Goal: Information Seeking & Learning: Learn about a topic

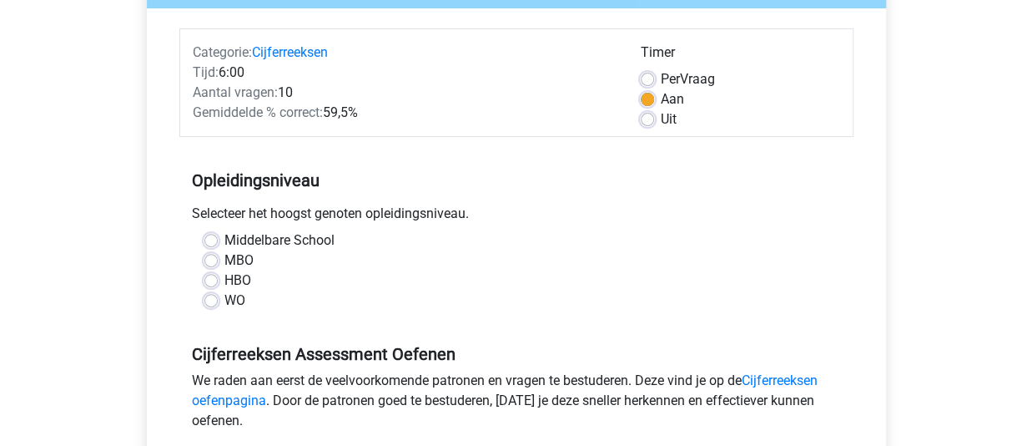
scroll to position [188, 0]
click at [224, 281] on label "HBO" at bounding box center [237, 281] width 27 height 20
click at [214, 281] on input "HBO" at bounding box center [210, 279] width 13 height 17
radio input "true"
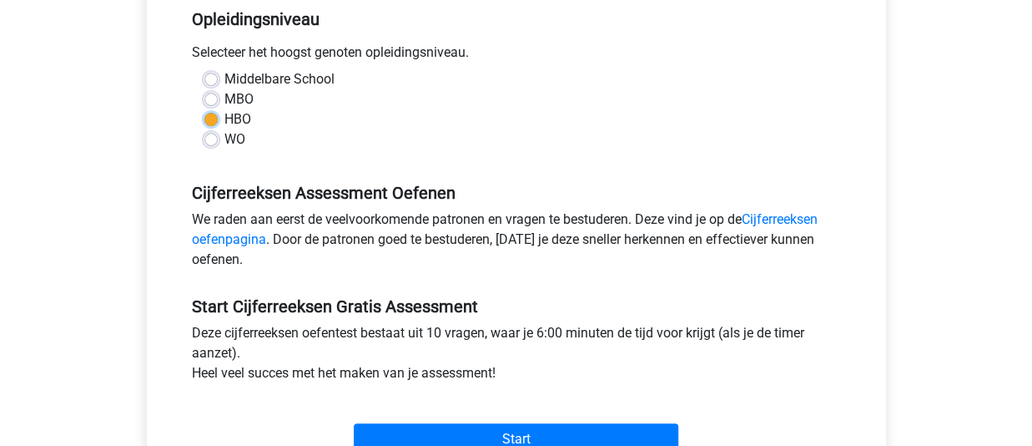
scroll to position [349, 0]
click at [774, 224] on link "Cijferreeksen oefenpagina" at bounding box center [505, 230] width 626 height 36
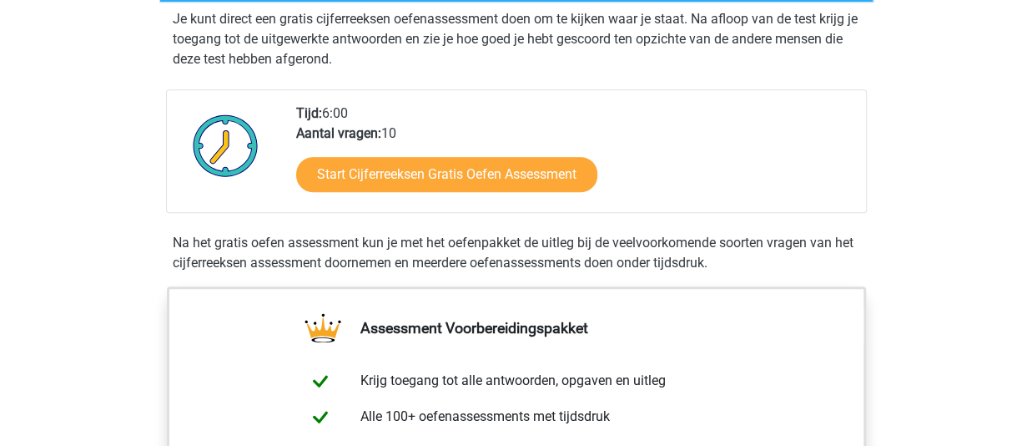
scroll to position [339, 0]
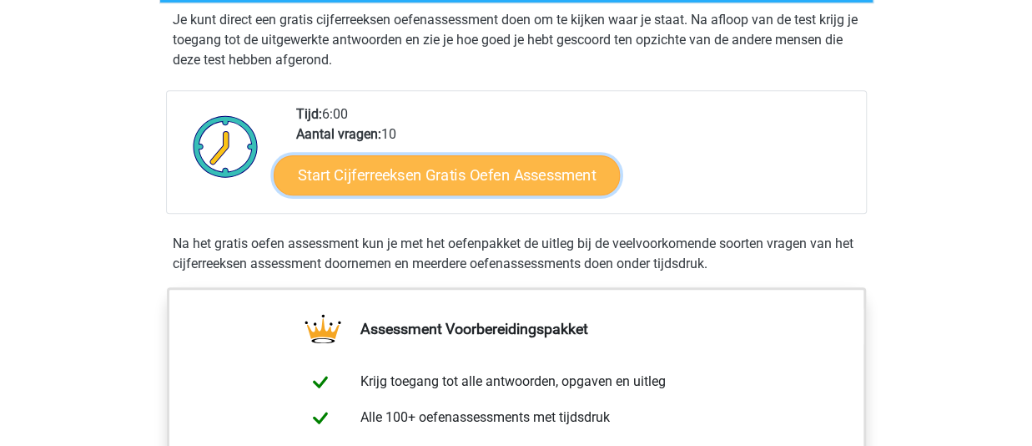
click at [392, 194] on link "Start Cijferreeksen Gratis Oefen Assessment" at bounding box center [447, 174] width 346 height 40
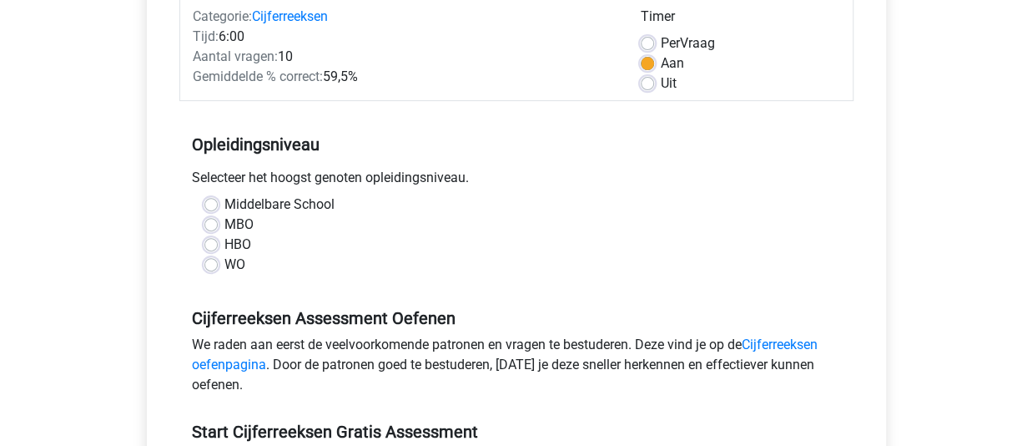
scroll to position [224, 0]
click at [224, 245] on label "HBO" at bounding box center [237, 245] width 27 height 20
click at [205, 245] on input "HBO" at bounding box center [210, 243] width 13 height 17
radio input "true"
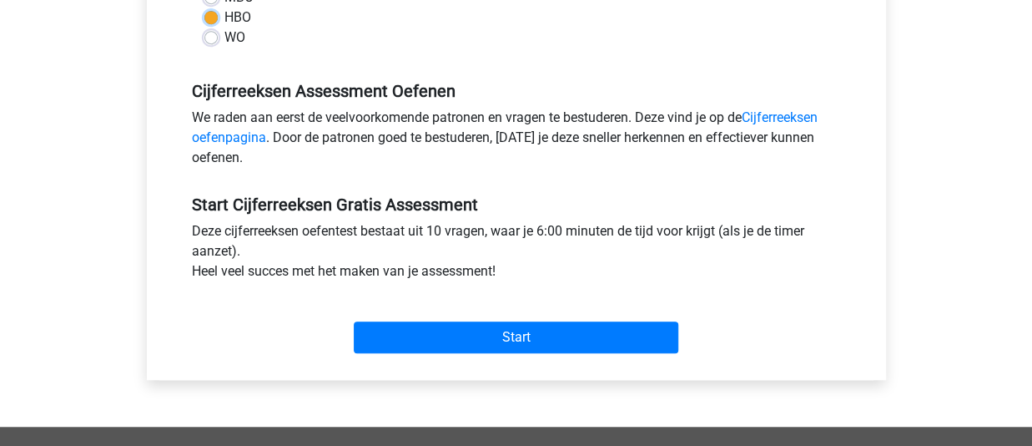
scroll to position [465, 0]
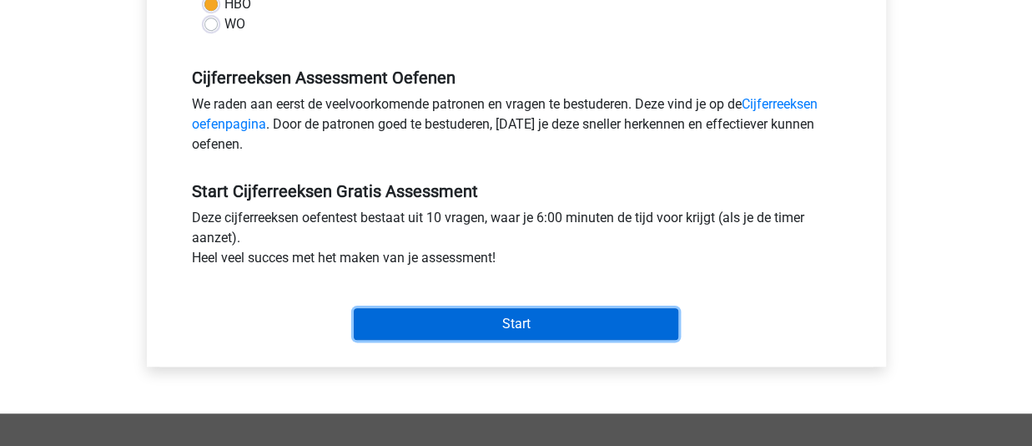
click at [416, 321] on input "Start" at bounding box center [516, 324] width 325 height 32
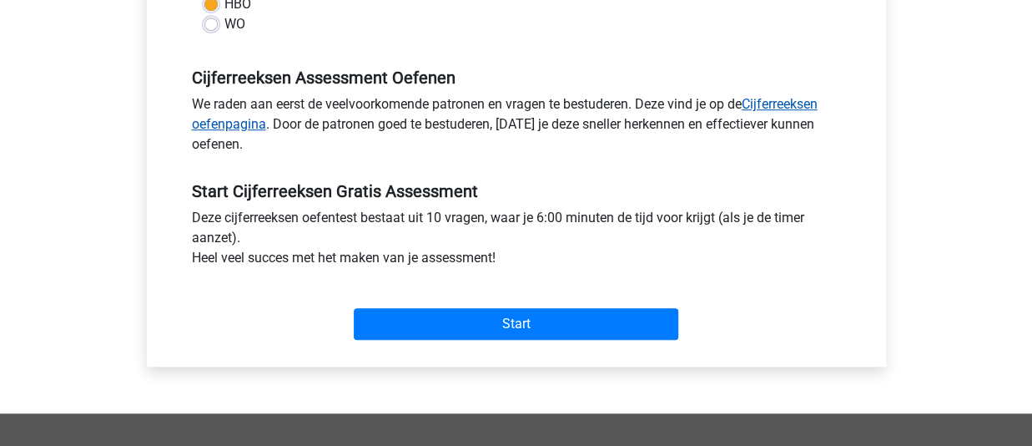
click at [224, 125] on link "Cijferreeksen oefenpagina" at bounding box center [505, 114] width 626 height 36
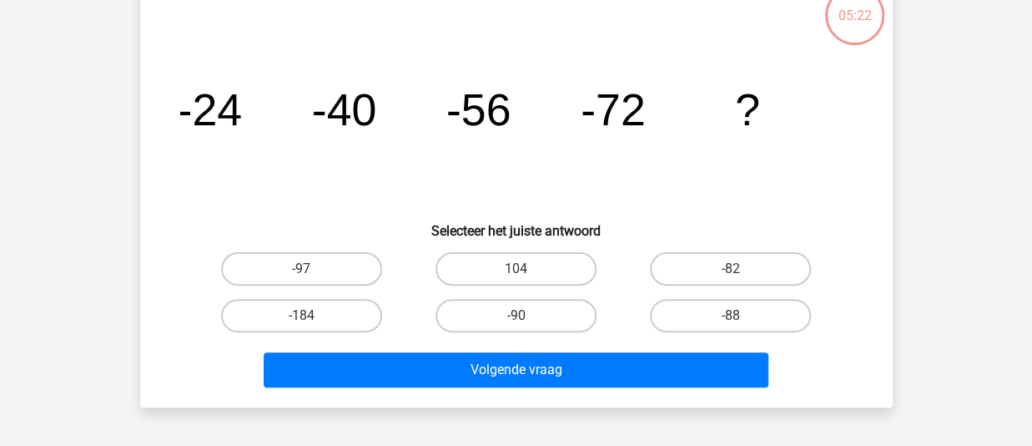
scroll to position [118, 0]
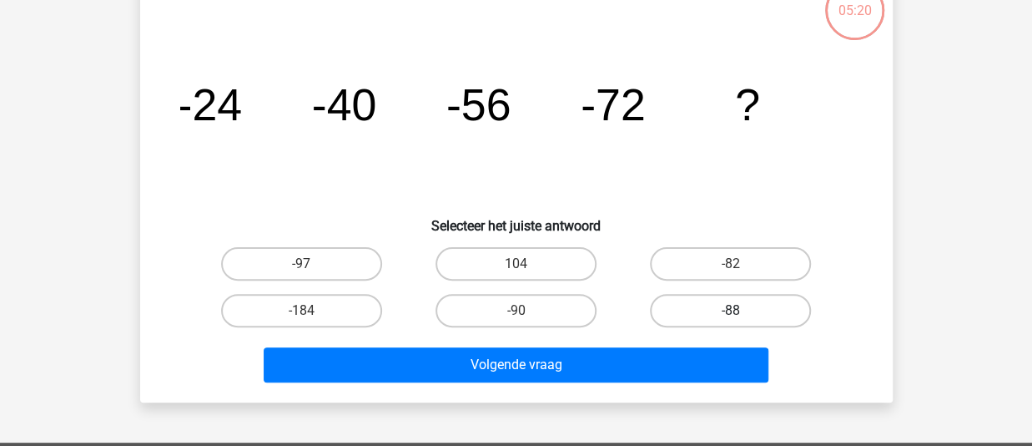
click at [730, 307] on label "-88" at bounding box center [730, 310] width 161 height 33
click at [731, 310] on input "-88" at bounding box center [736, 315] width 11 height 11
radio input "true"
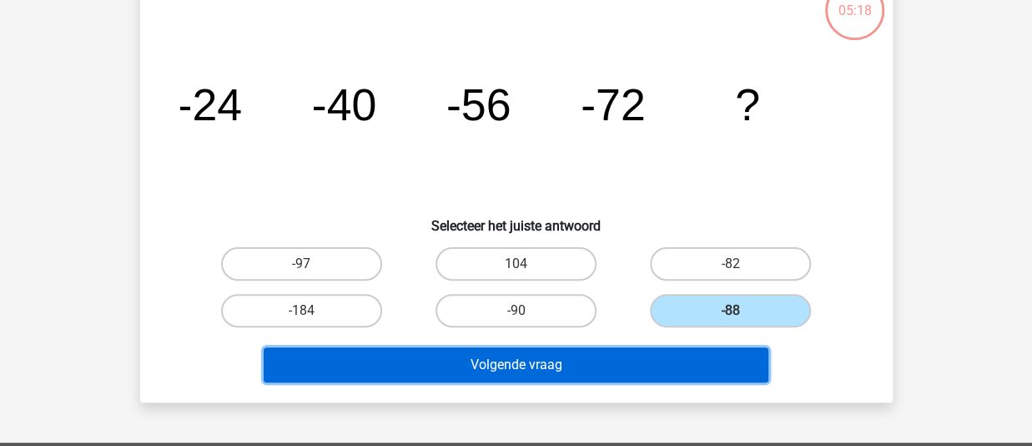
click at [517, 360] on button "Volgende vraag" at bounding box center [516, 364] width 505 height 35
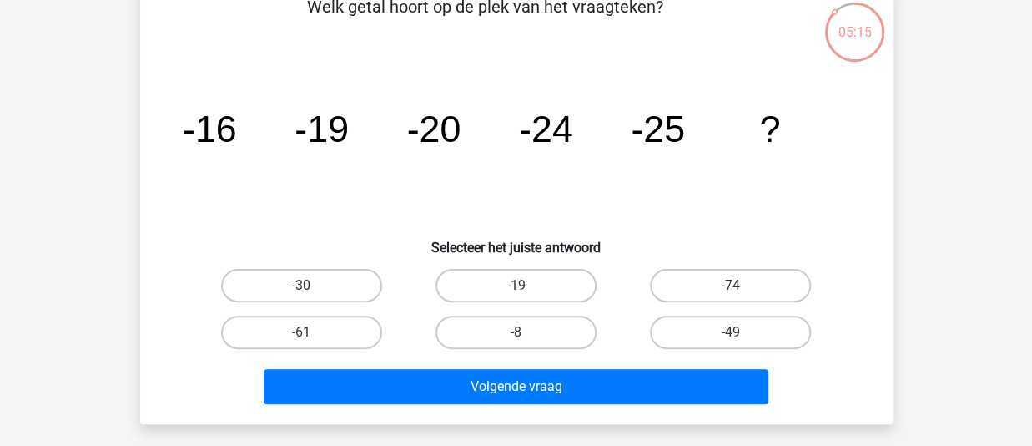
scroll to position [95, 0]
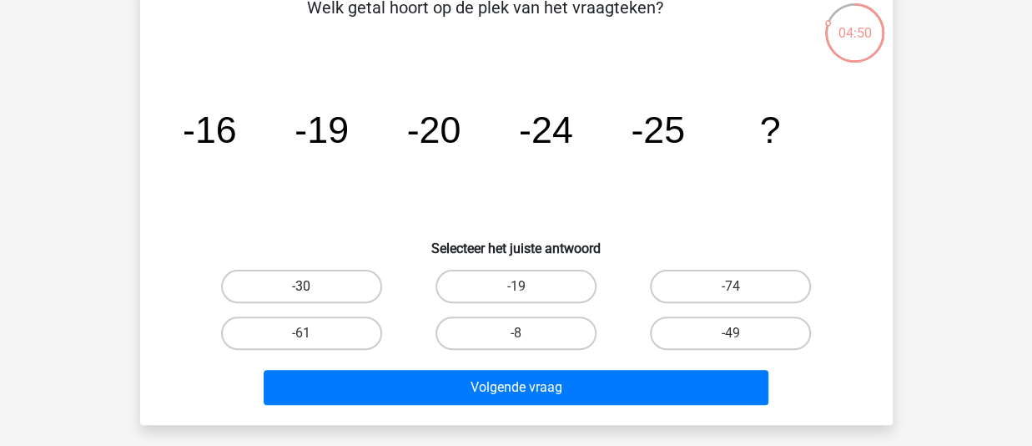
click at [311, 280] on label "-30" at bounding box center [301, 286] width 161 height 33
click at [311, 286] on input "-30" at bounding box center [306, 291] width 11 height 11
radio input "true"
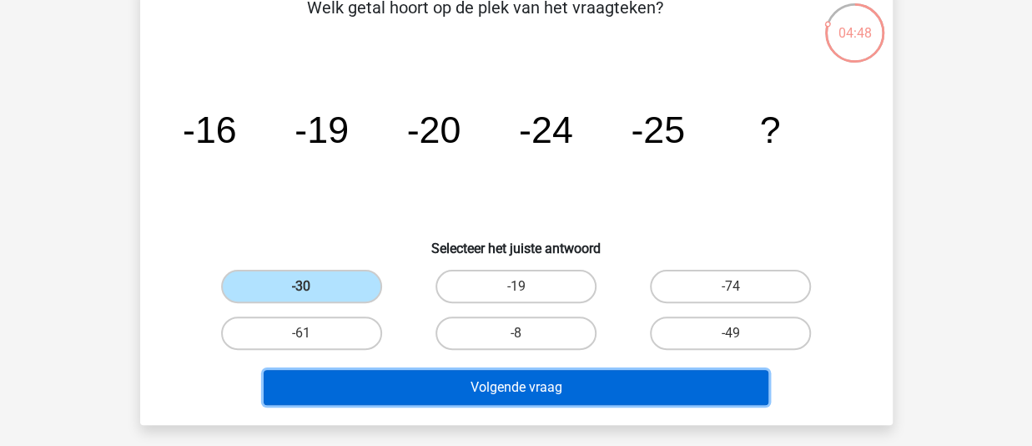
click at [452, 372] on button "Volgende vraag" at bounding box center [516, 387] width 505 height 35
click at [459, 384] on button "Volgende vraag" at bounding box center [516, 387] width 505 height 35
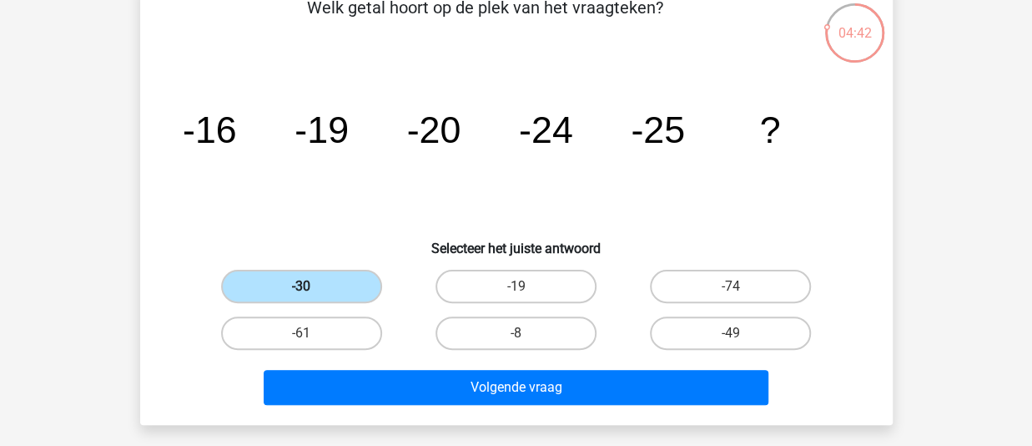
click at [289, 283] on label "-30" at bounding box center [301, 286] width 161 height 33
click at [301, 286] on input "-30" at bounding box center [306, 291] width 11 height 11
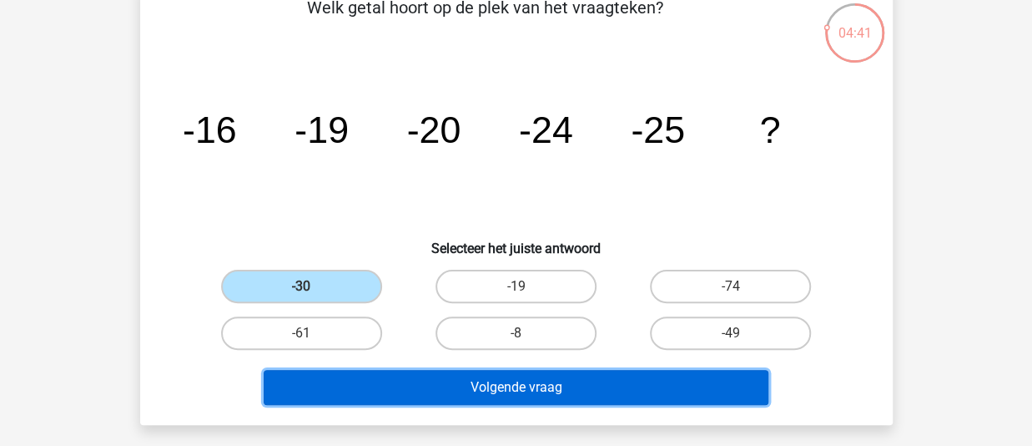
click at [472, 385] on button "Volgende vraag" at bounding box center [516, 387] width 505 height 35
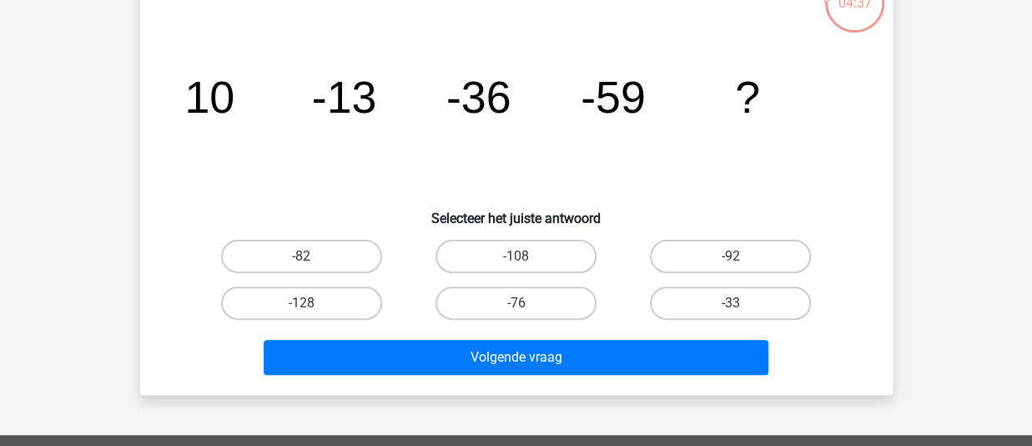
scroll to position [124, 0]
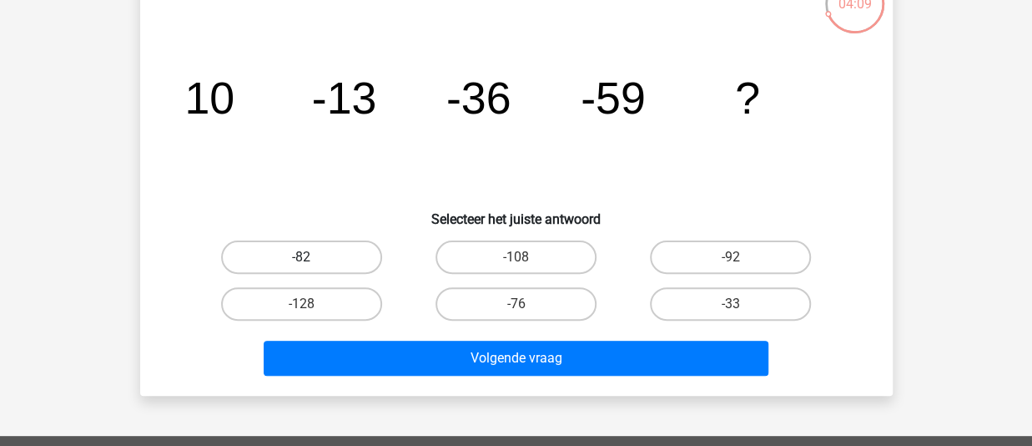
click at [275, 258] on label "-82" at bounding box center [301, 256] width 161 height 33
click at [301, 258] on input "-82" at bounding box center [306, 262] width 11 height 11
radio input "true"
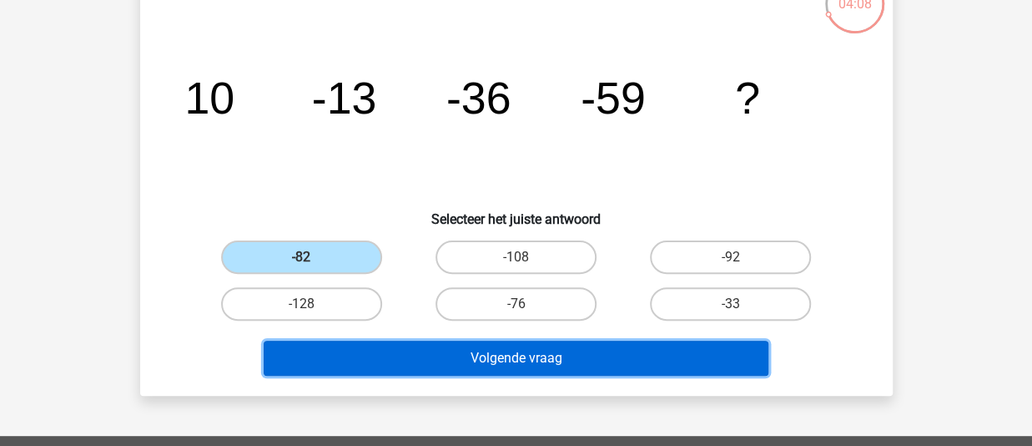
click at [431, 371] on button "Volgende vraag" at bounding box center [516, 357] width 505 height 35
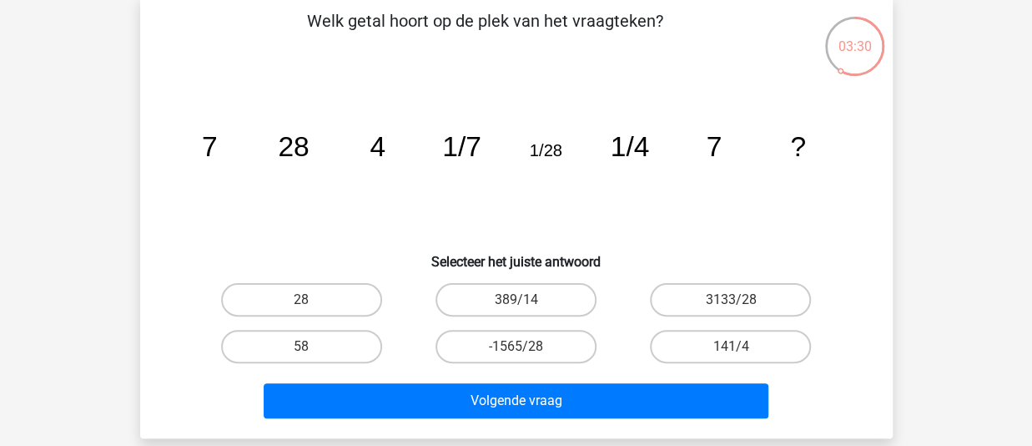
scroll to position [83, 0]
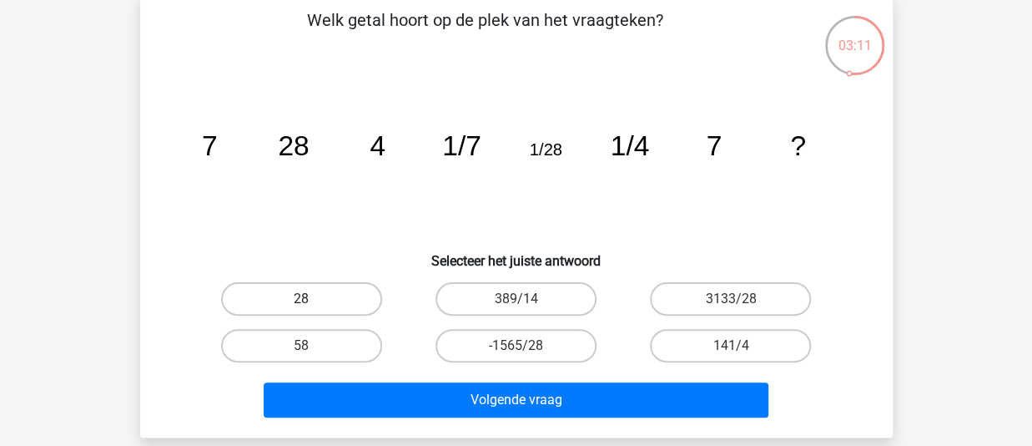
click at [270, 300] on label "28" at bounding box center [301, 298] width 161 height 33
click at [301, 300] on input "28" at bounding box center [306, 304] width 11 height 11
radio input "true"
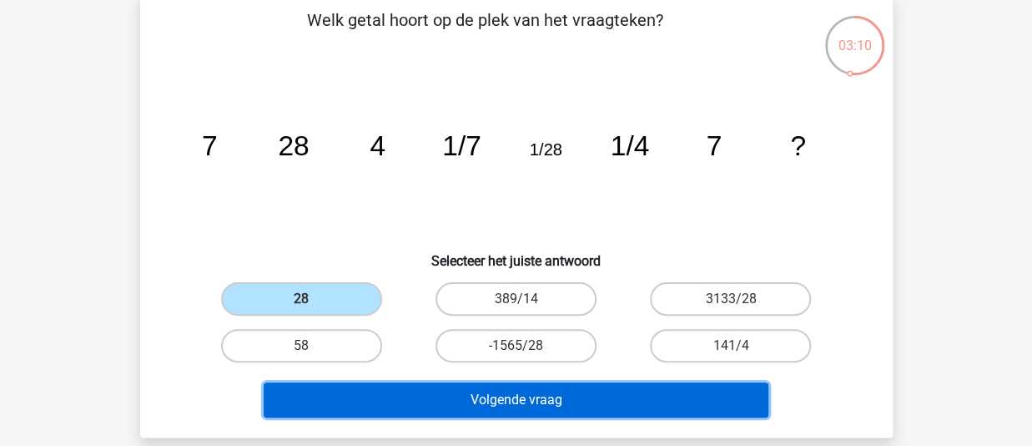
click at [441, 396] on button "Volgende vraag" at bounding box center [516, 399] width 505 height 35
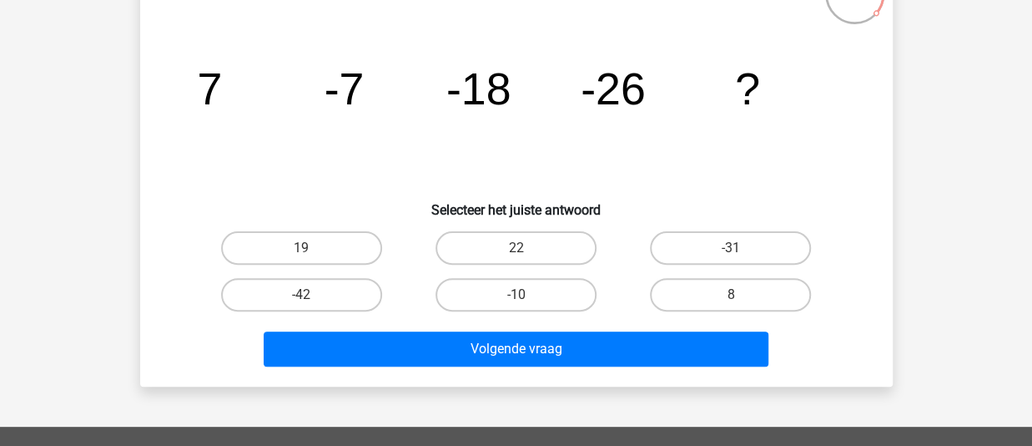
scroll to position [134, 0]
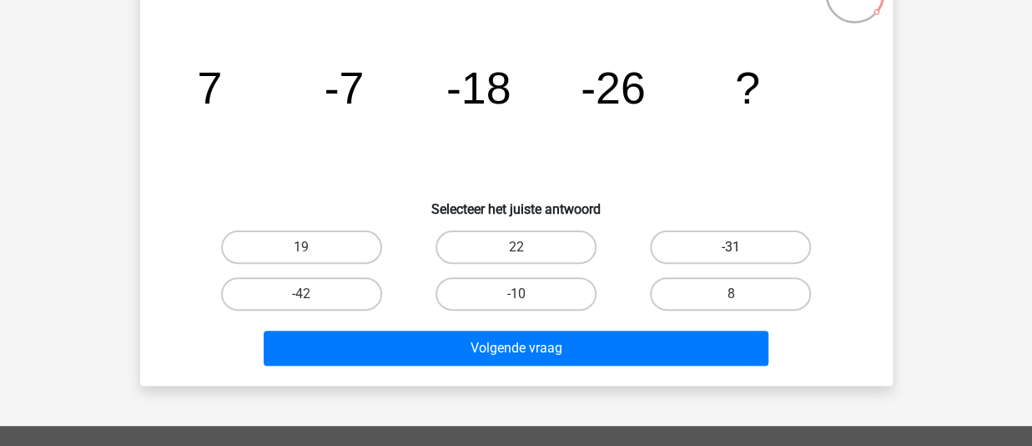
click at [724, 238] on label "-31" at bounding box center [730, 246] width 161 height 33
click at [731, 247] on input "-31" at bounding box center [736, 252] width 11 height 11
radio input "true"
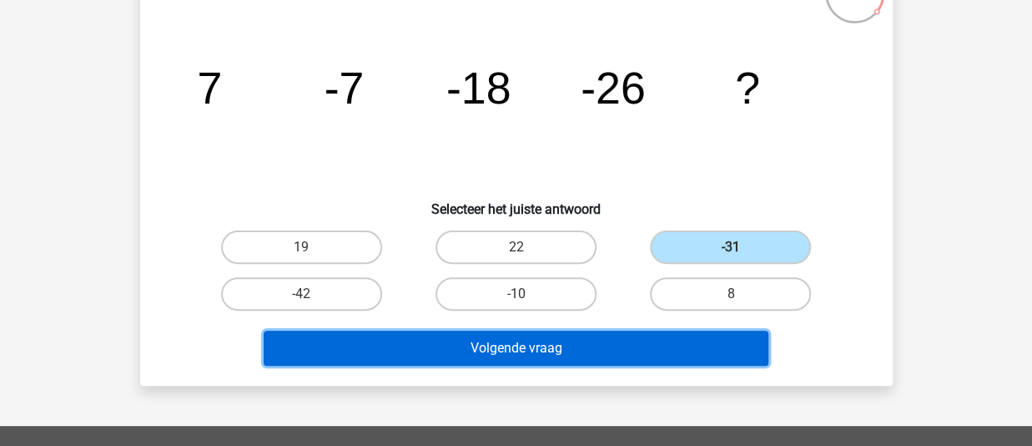
click at [491, 344] on button "Volgende vraag" at bounding box center [516, 347] width 505 height 35
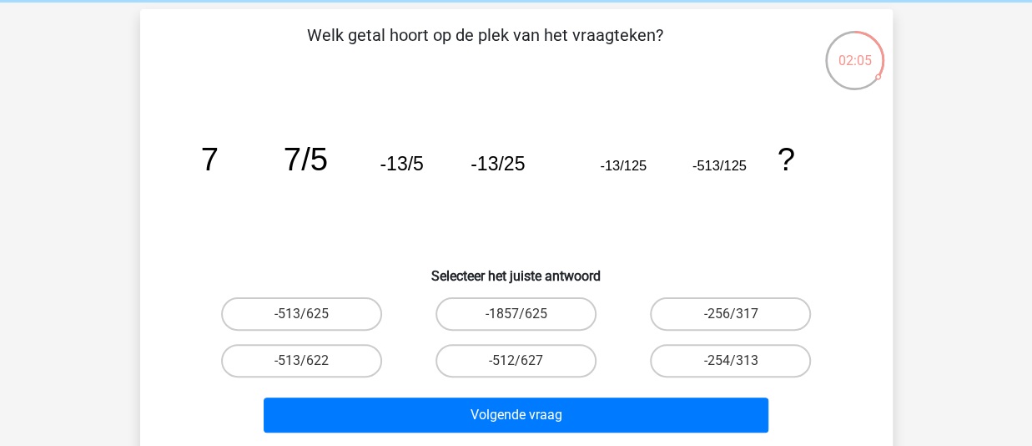
scroll to position [67, 0]
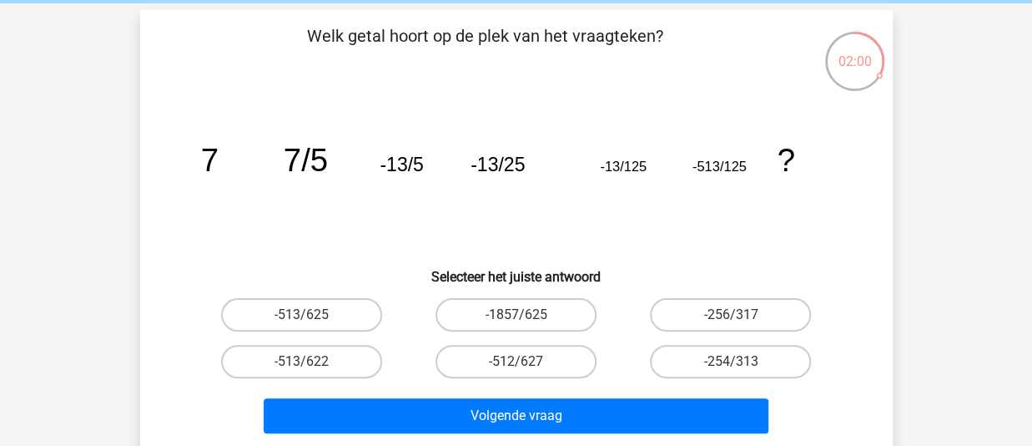
click at [429, 218] on icon "image/svg+xml 7 7/5 -13/5 -13/25 -13/125 -513/125 ?" at bounding box center [516, 171] width 673 height 169
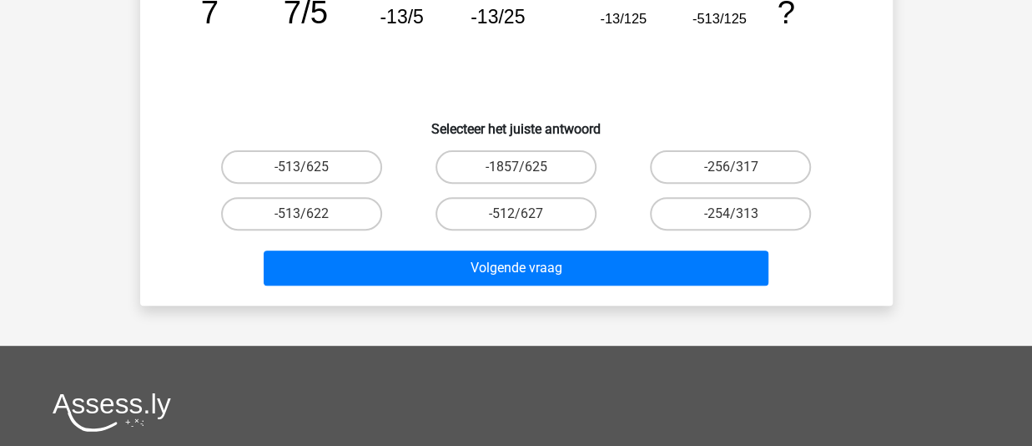
scroll to position [214, 0]
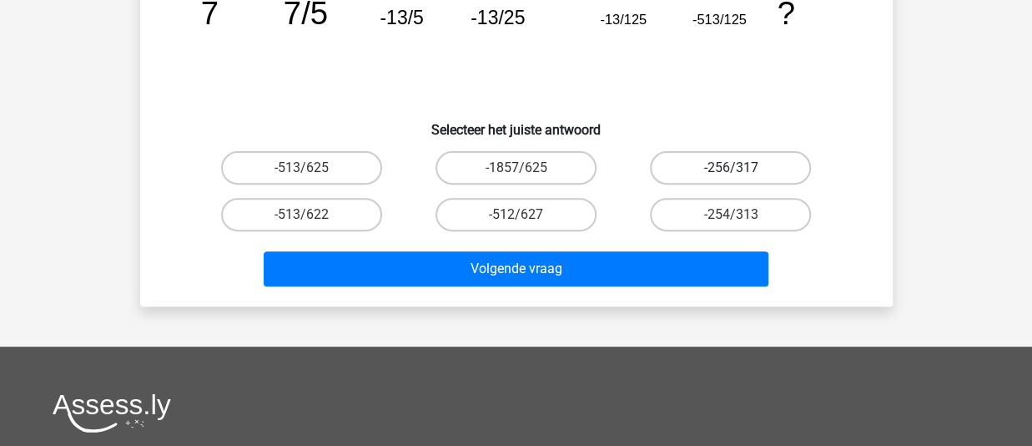
click at [738, 161] on label "-256/317" at bounding box center [730, 167] width 161 height 33
click at [738, 168] on input "-256/317" at bounding box center [736, 173] width 11 height 11
radio input "true"
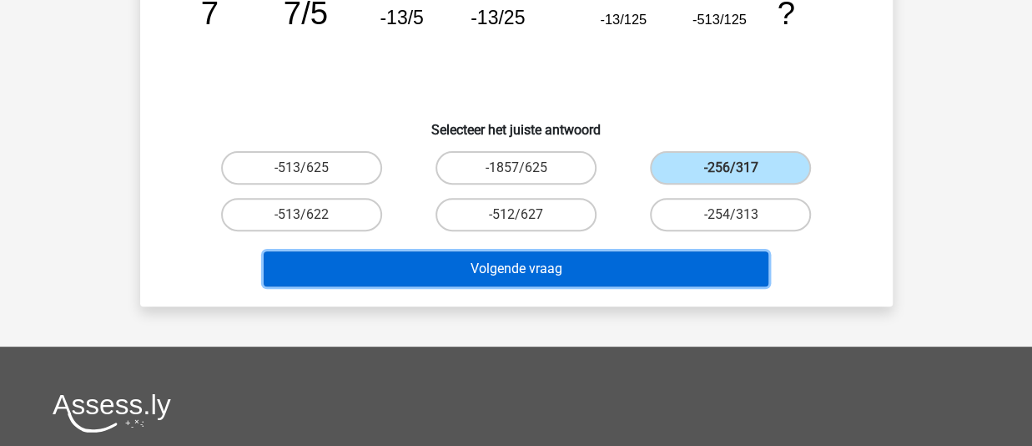
click at [519, 265] on button "Volgende vraag" at bounding box center [516, 268] width 505 height 35
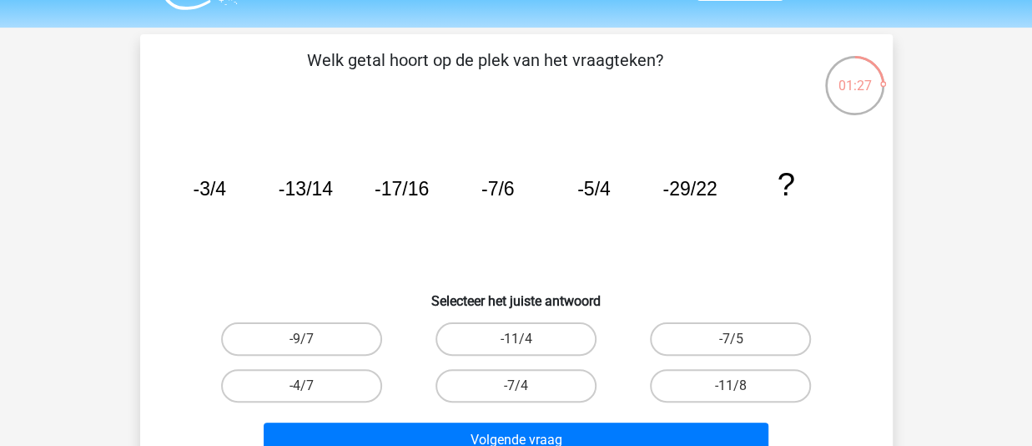
scroll to position [52, 0]
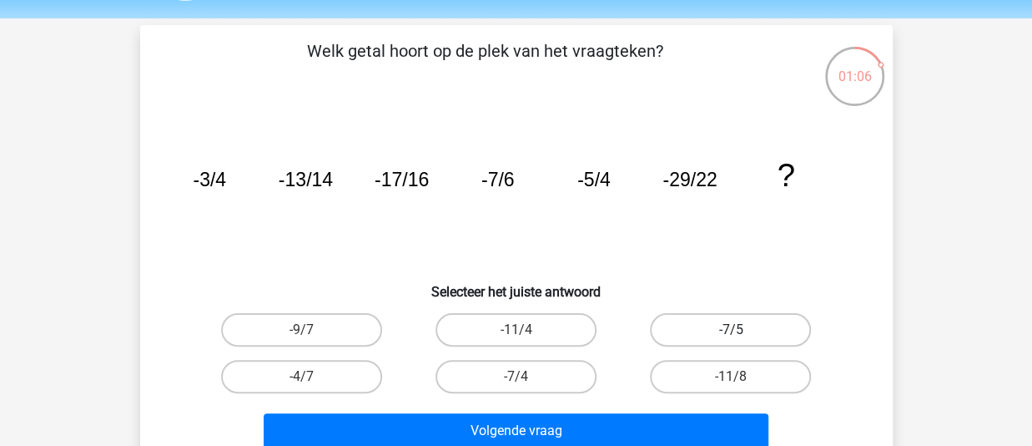
click at [714, 333] on label "-7/5" at bounding box center [730, 329] width 161 height 33
click at [731, 333] on input "-7/5" at bounding box center [736, 335] width 11 height 11
radio input "true"
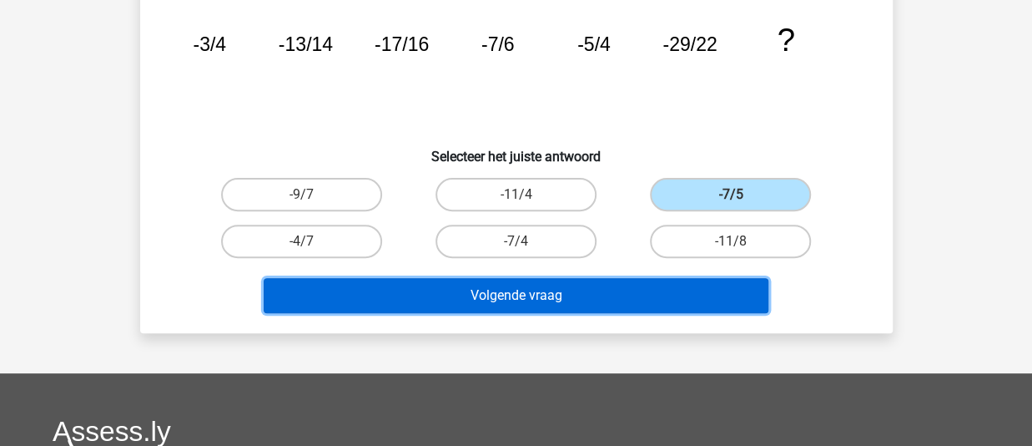
click at [572, 287] on button "Volgende vraag" at bounding box center [516, 295] width 505 height 35
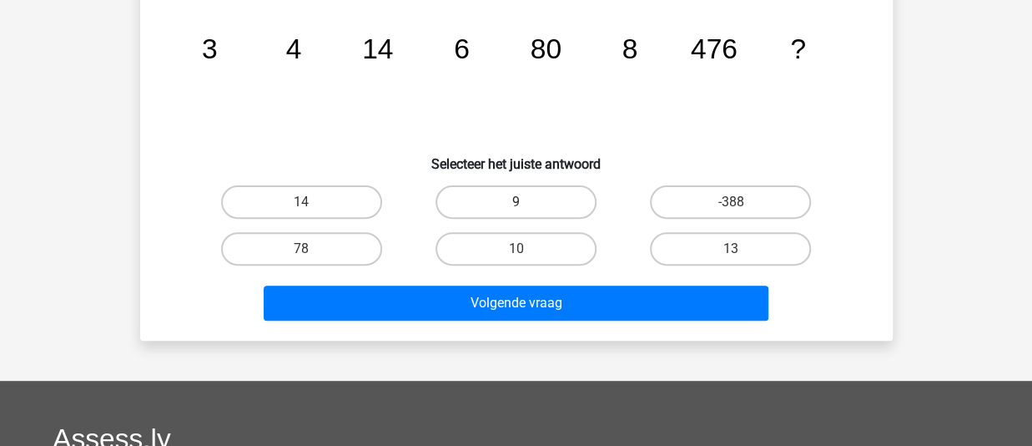
scroll to position [180, 0]
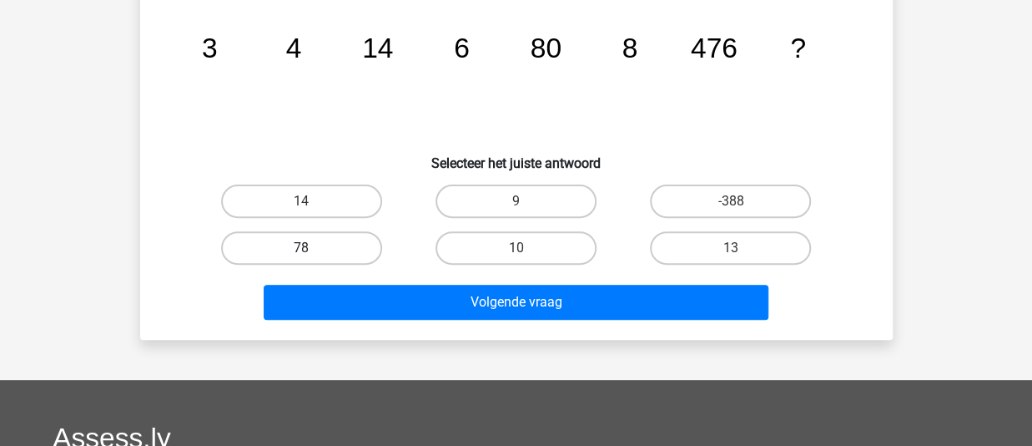
click at [325, 246] on label "78" at bounding box center [301, 247] width 161 height 33
click at [312, 248] on input "78" at bounding box center [306, 253] width 11 height 11
radio input "true"
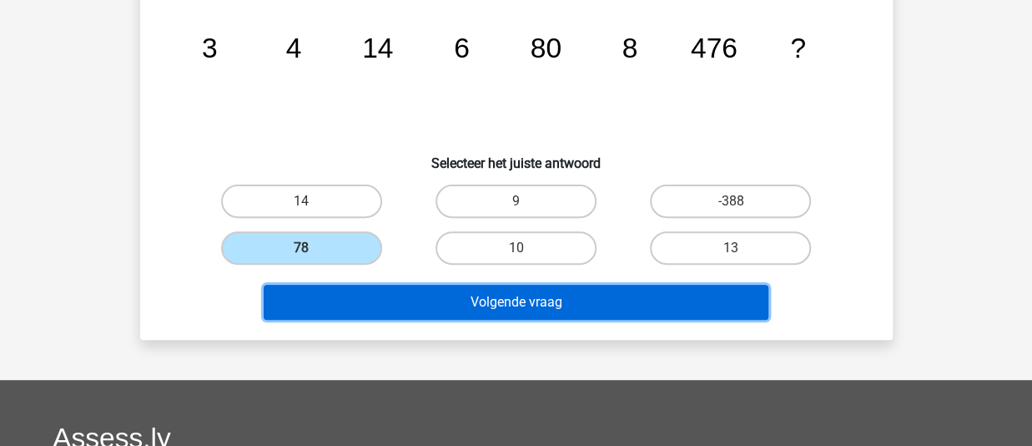
click at [502, 315] on button "Volgende vraag" at bounding box center [516, 302] width 505 height 35
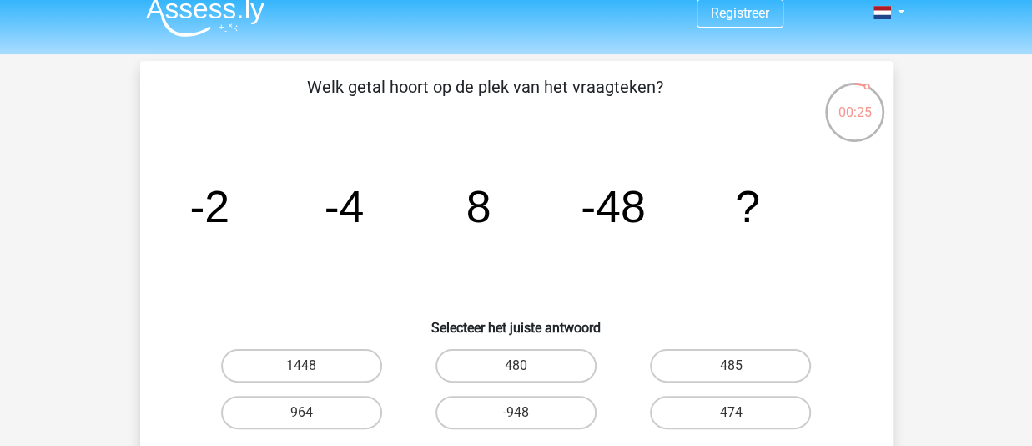
scroll to position [15, 0]
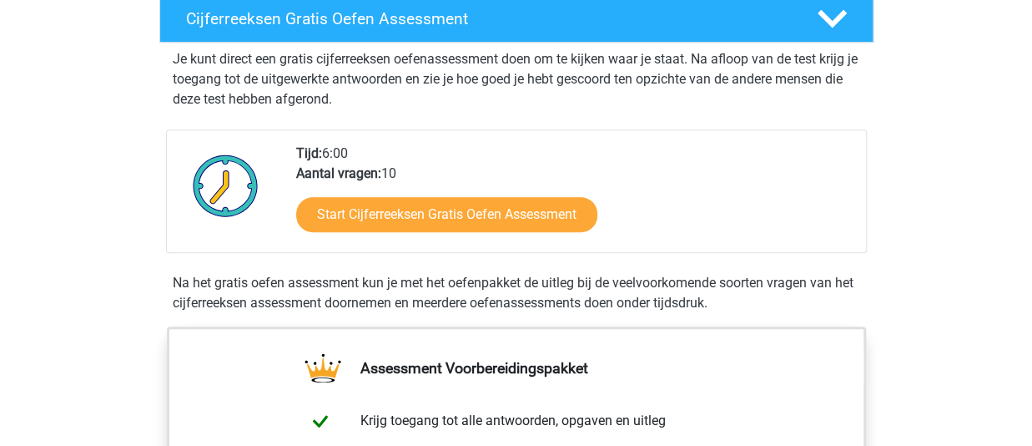
scroll to position [299, 0]
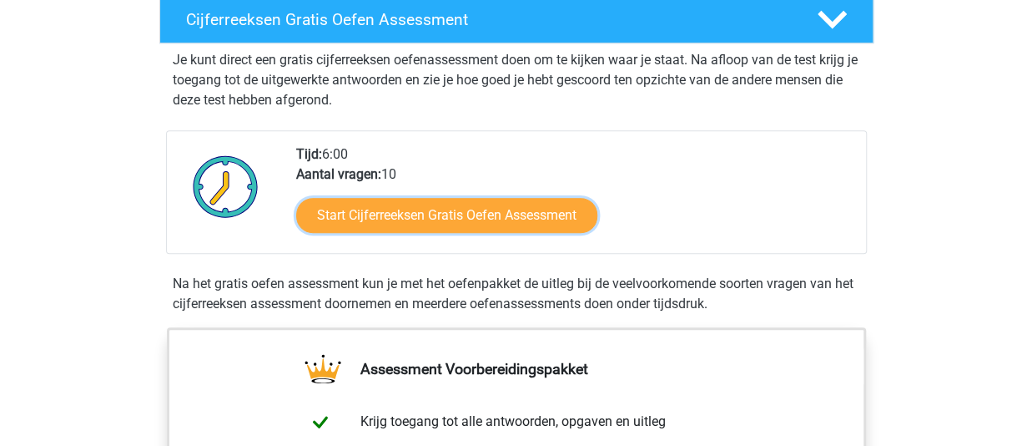
click at [352, 233] on link "Start Cijferreeksen Gratis Oefen Assessment" at bounding box center [446, 215] width 301 height 35
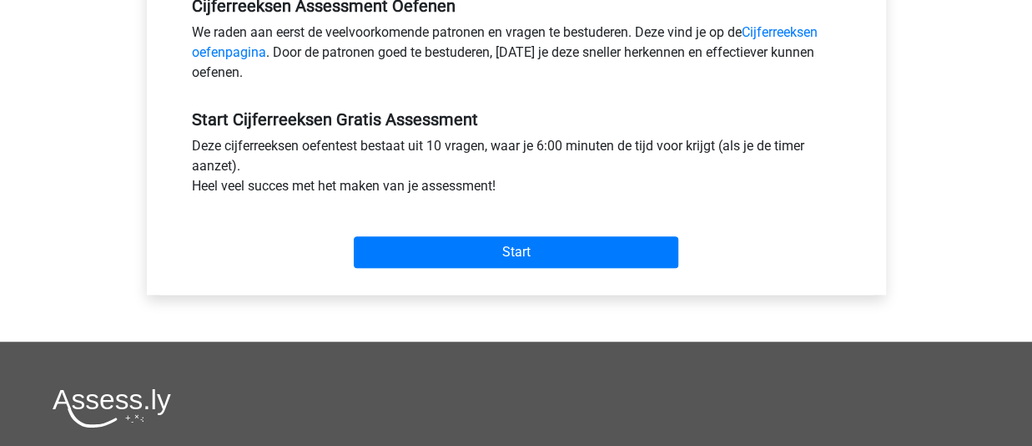
scroll to position [536, 0]
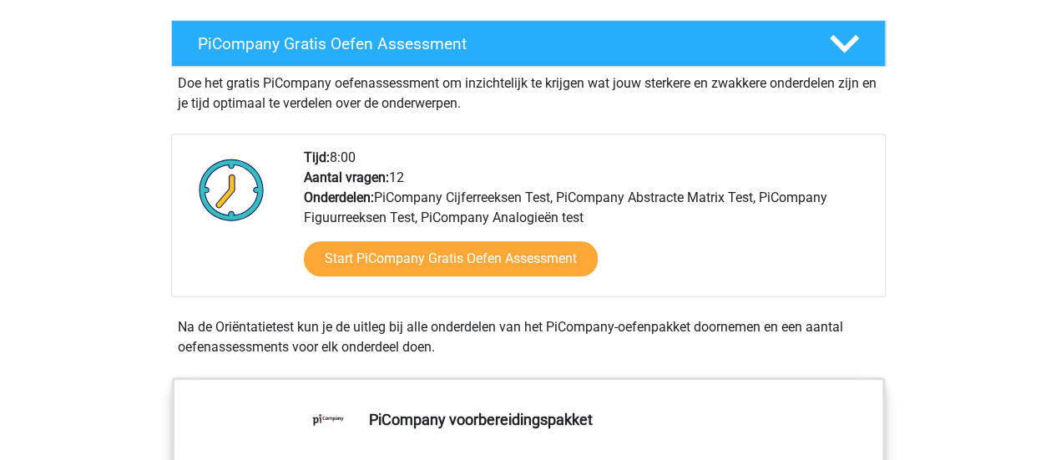
scroll to position [316, 0]
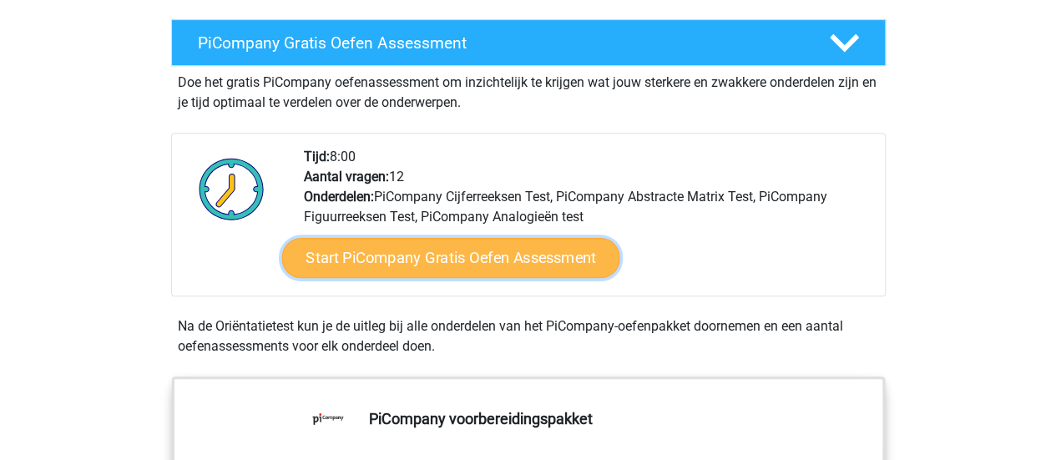
click at [417, 278] on link "Start PiCompany Gratis Oefen Assessment" at bounding box center [450, 258] width 338 height 40
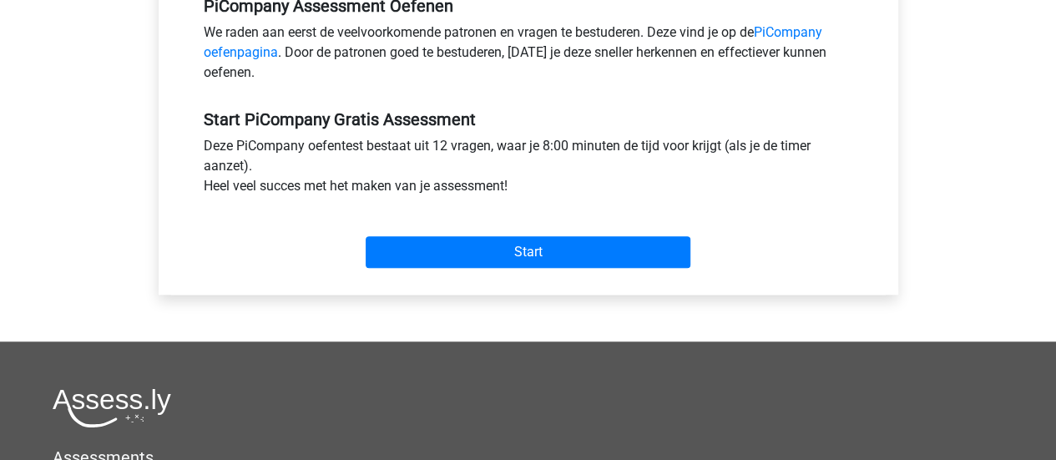
scroll to position [549, 0]
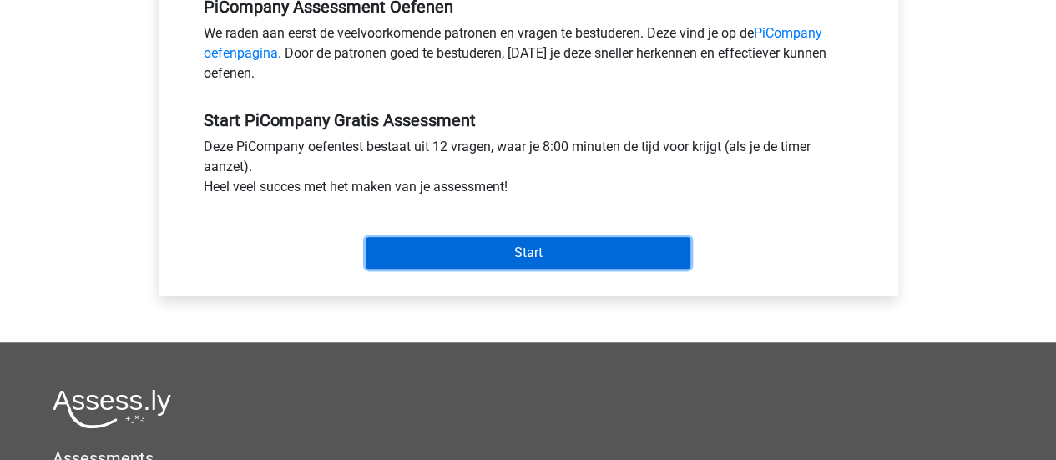
click at [427, 269] on input "Start" at bounding box center [527, 253] width 325 height 32
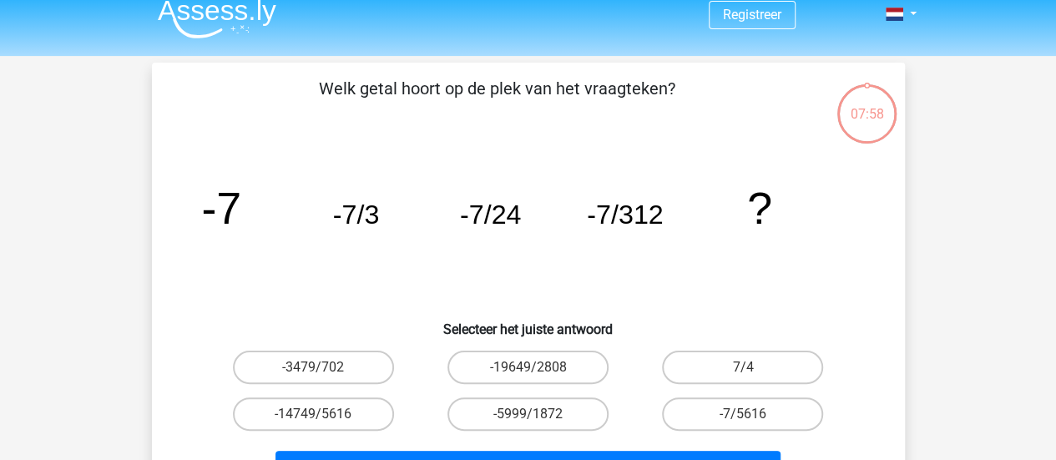
scroll to position [13, 0]
click at [728, 412] on label "-7/5616" at bounding box center [742, 414] width 161 height 33
click at [743, 415] on input "-7/5616" at bounding box center [748, 420] width 11 height 11
radio input "true"
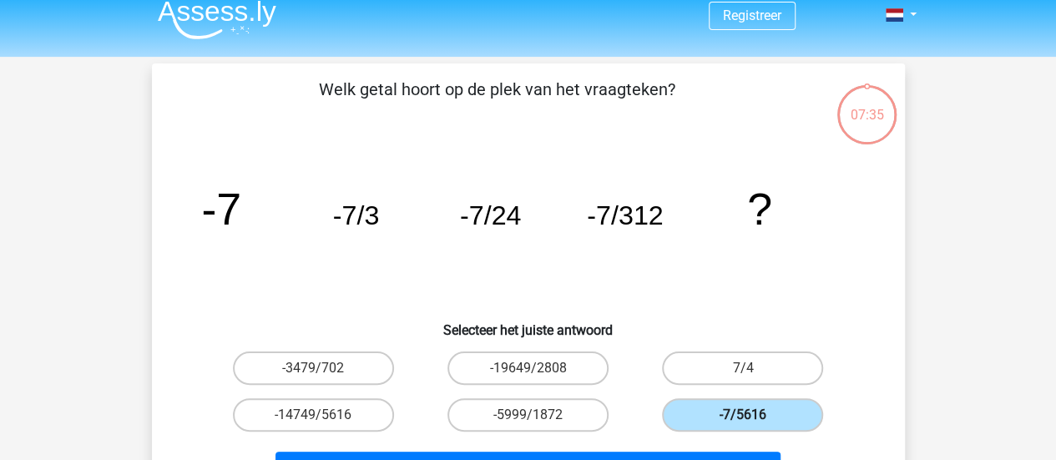
scroll to position [178, 0]
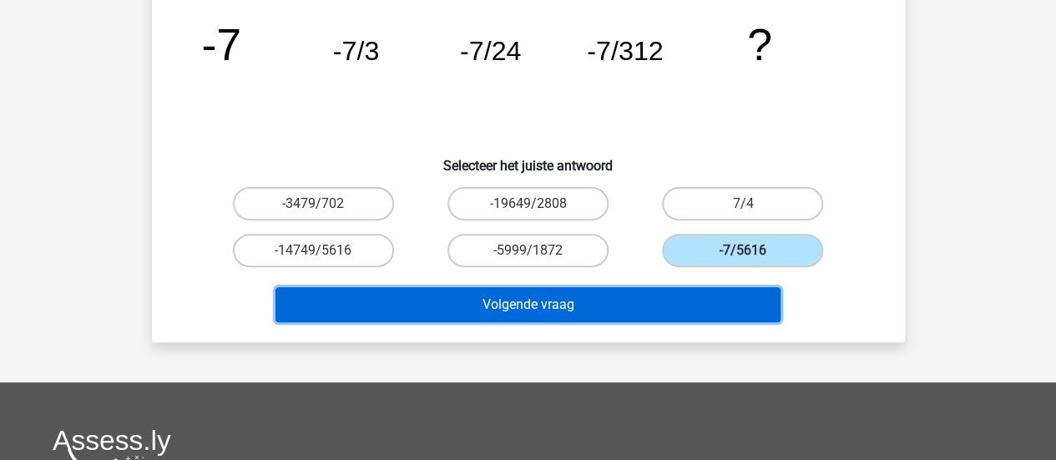
click at [542, 303] on button "Volgende vraag" at bounding box center [527, 304] width 505 height 35
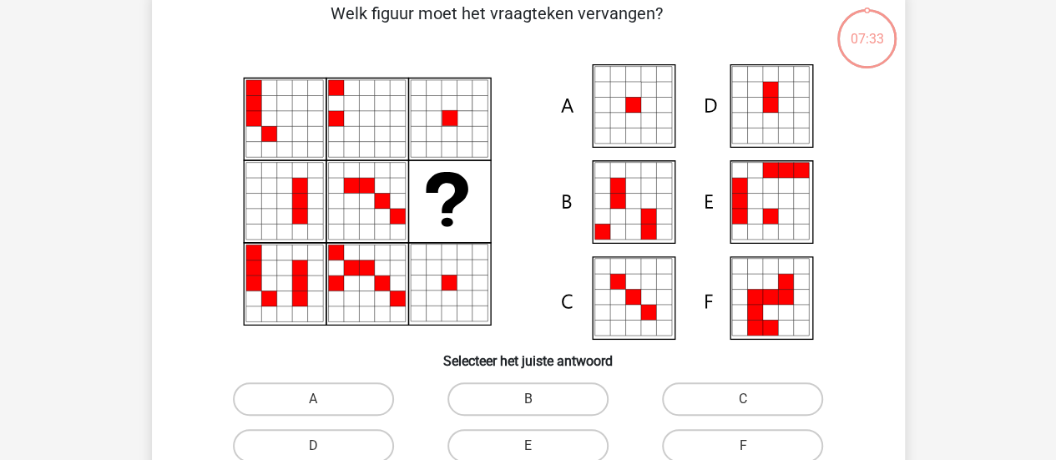
scroll to position [77, 0]
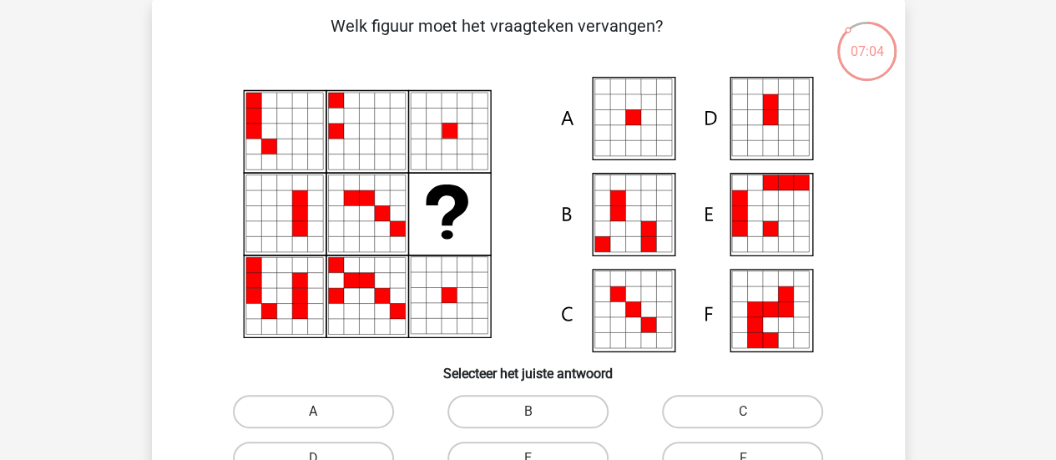
click at [247, 407] on label "A" at bounding box center [313, 411] width 161 height 33
click at [313, 411] on input "A" at bounding box center [318, 416] width 11 height 11
radio input "true"
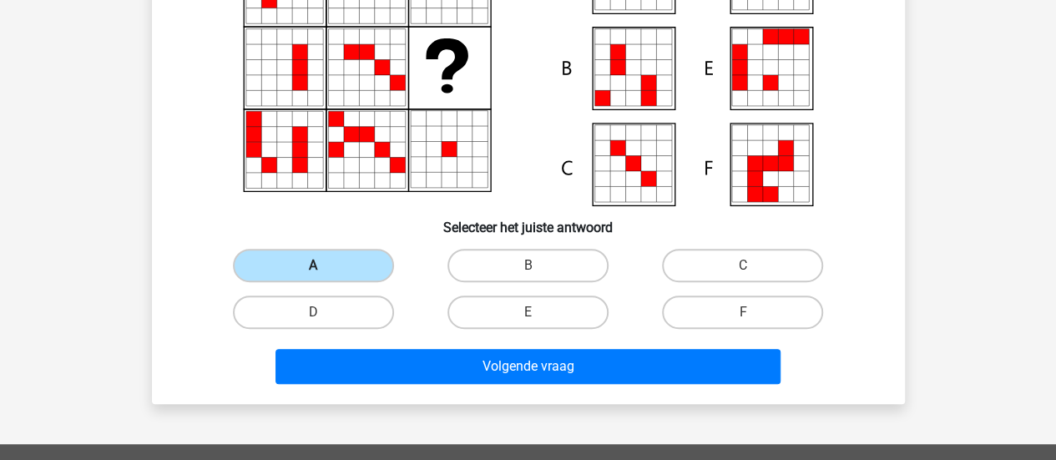
scroll to position [231, 0]
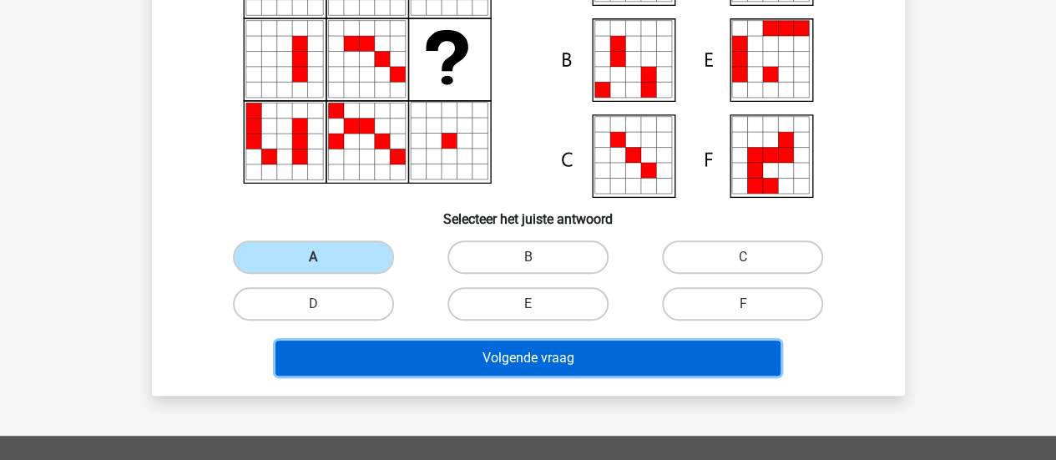
click at [385, 362] on button "Volgende vraag" at bounding box center [527, 357] width 505 height 35
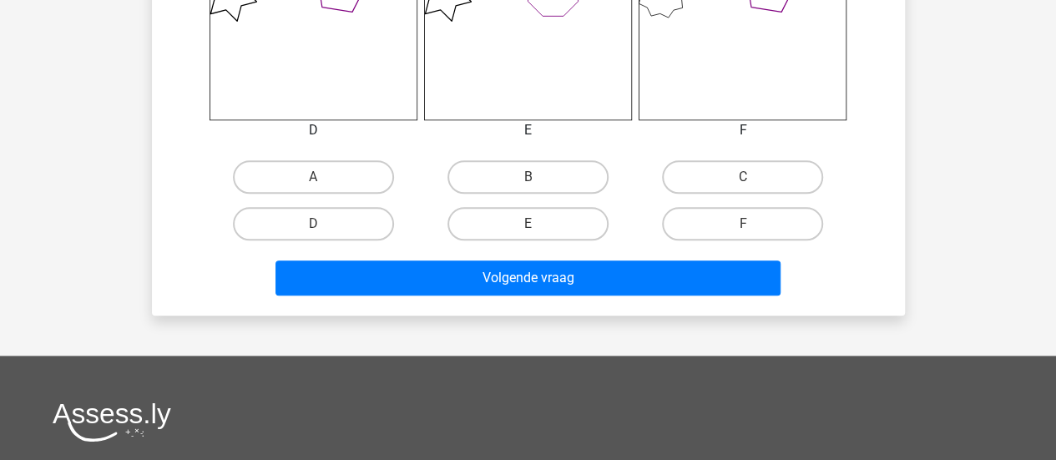
scroll to position [788, 0]
click at [762, 164] on label "C" at bounding box center [742, 176] width 161 height 33
click at [753, 177] on input "C" at bounding box center [748, 182] width 11 height 11
radio input "true"
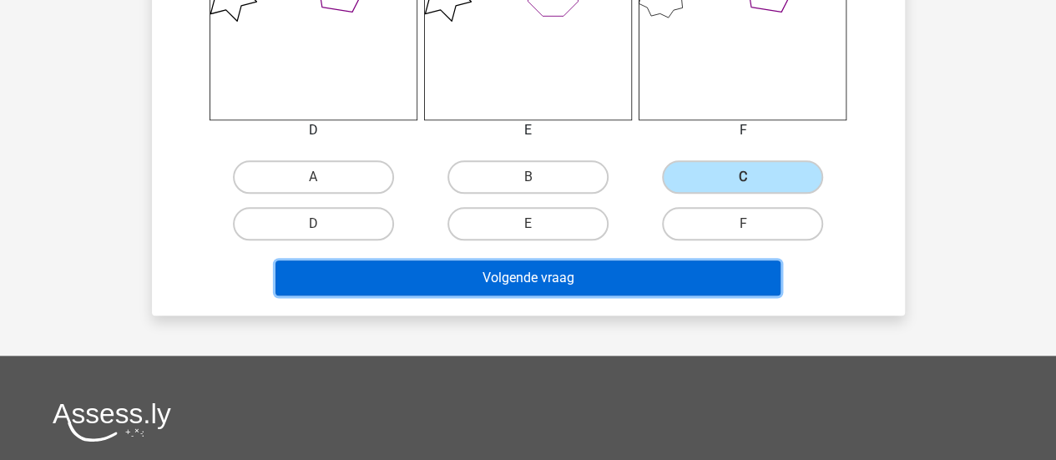
click at [499, 278] on button "Volgende vraag" at bounding box center [527, 277] width 505 height 35
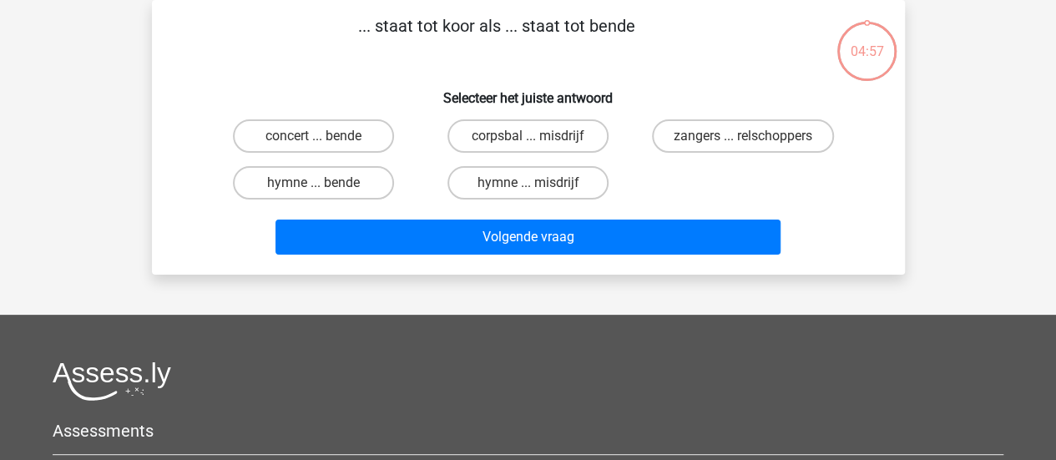
scroll to position [0, 0]
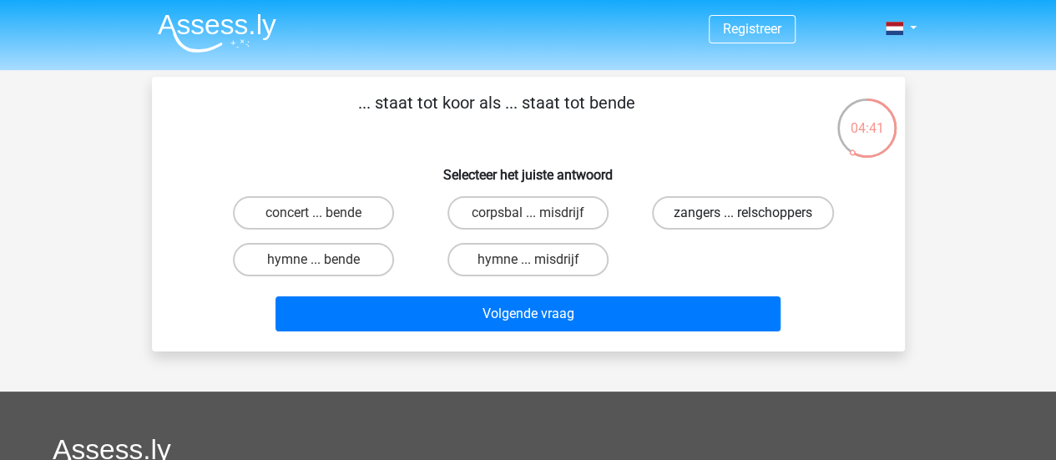
click at [740, 215] on label "zangers ... relschoppers" at bounding box center [743, 212] width 182 height 33
click at [743, 215] on input "zangers ... relschoppers" at bounding box center [748, 218] width 11 height 11
radio input "true"
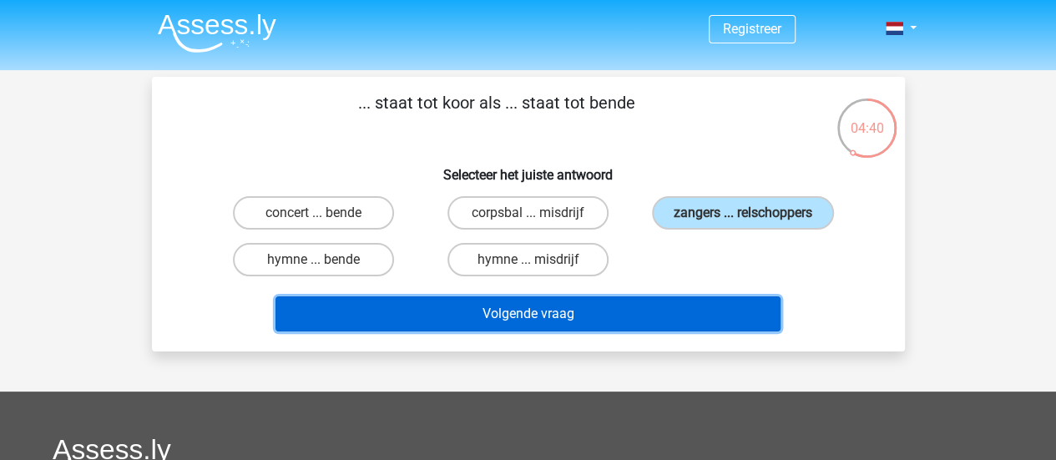
click at [567, 320] on button "Volgende vraag" at bounding box center [527, 313] width 505 height 35
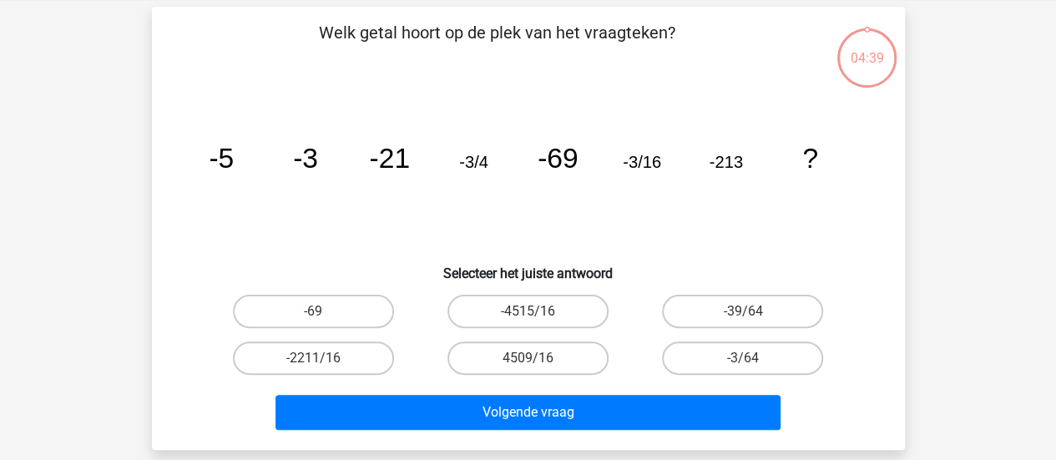
scroll to position [77, 0]
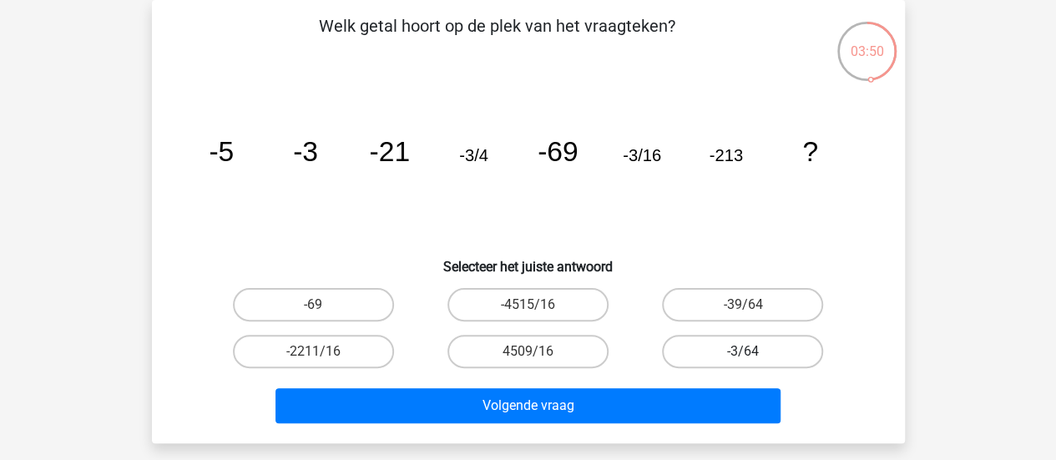
click at [773, 350] on label "-3/64" at bounding box center [742, 351] width 161 height 33
click at [753, 351] on input "-3/64" at bounding box center [748, 356] width 11 height 11
radio input "true"
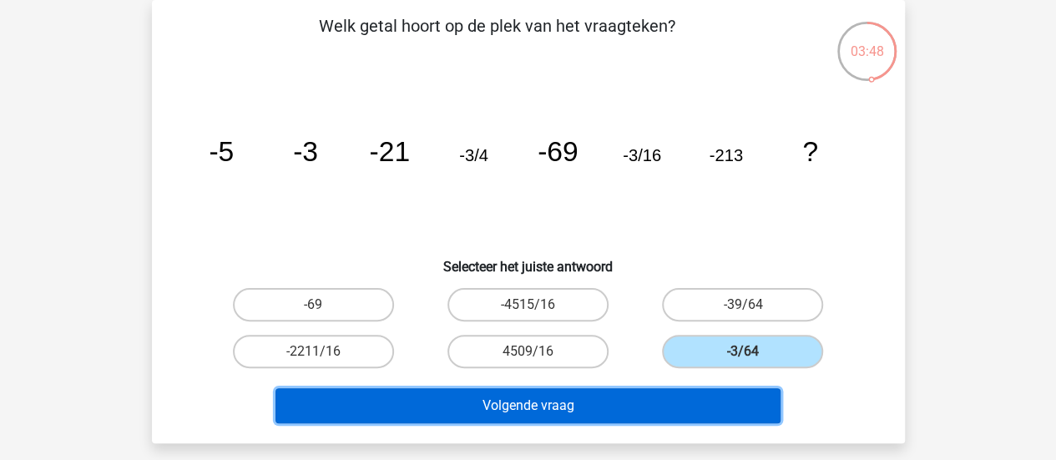
click at [581, 403] on button "Volgende vraag" at bounding box center [527, 405] width 505 height 35
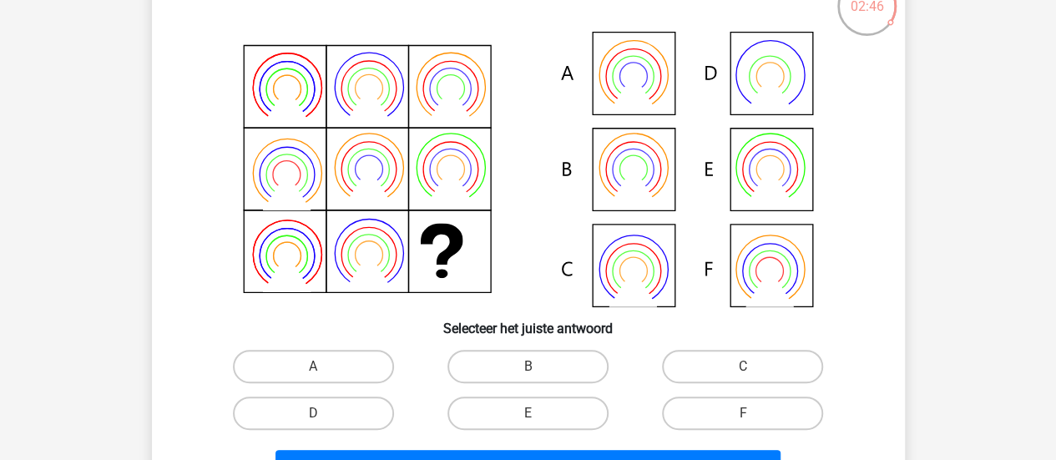
scroll to position [123, 0]
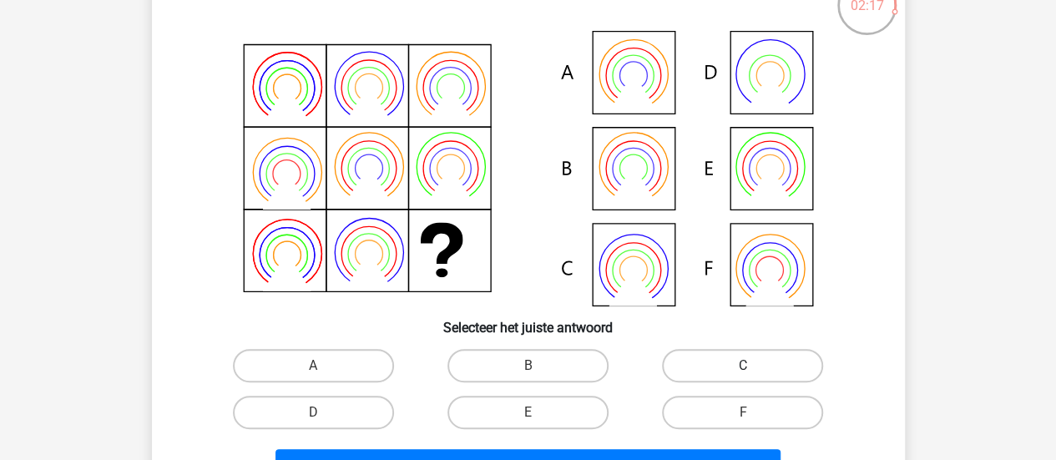
click at [733, 370] on label "C" at bounding box center [742, 365] width 161 height 33
click at [743, 370] on input "C" at bounding box center [748, 370] width 11 height 11
radio input "true"
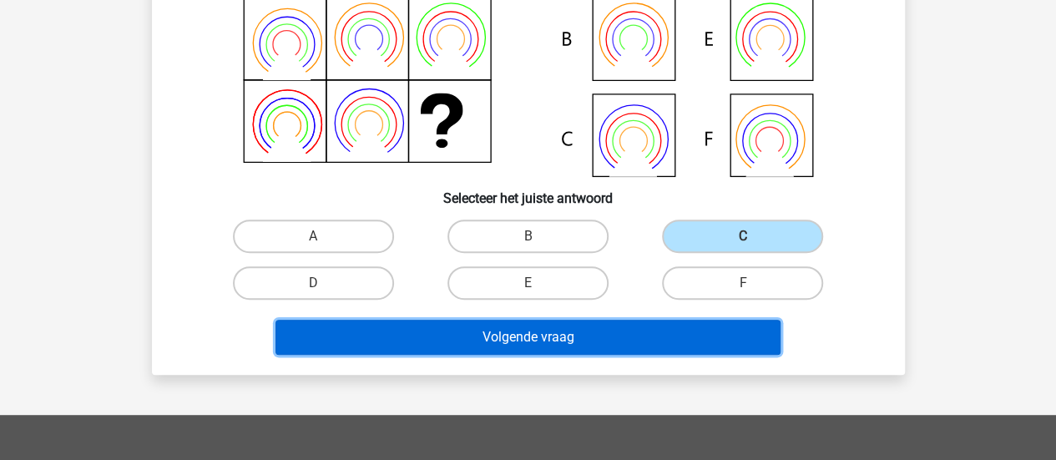
click at [557, 323] on button "Volgende vraag" at bounding box center [527, 337] width 505 height 35
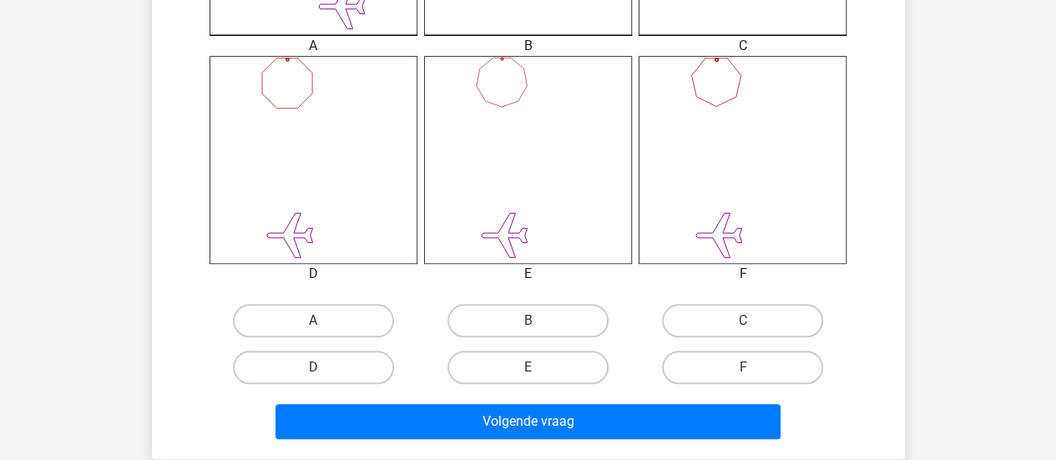
scroll to position [642, 0]
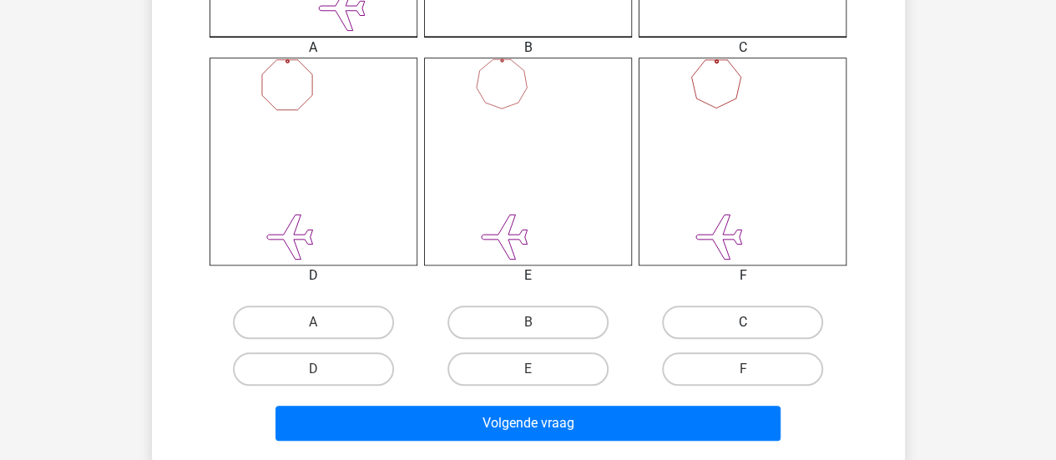
click at [683, 328] on label "C" at bounding box center [742, 321] width 161 height 33
click at [743, 328] on input "C" at bounding box center [748, 327] width 11 height 11
radio input "true"
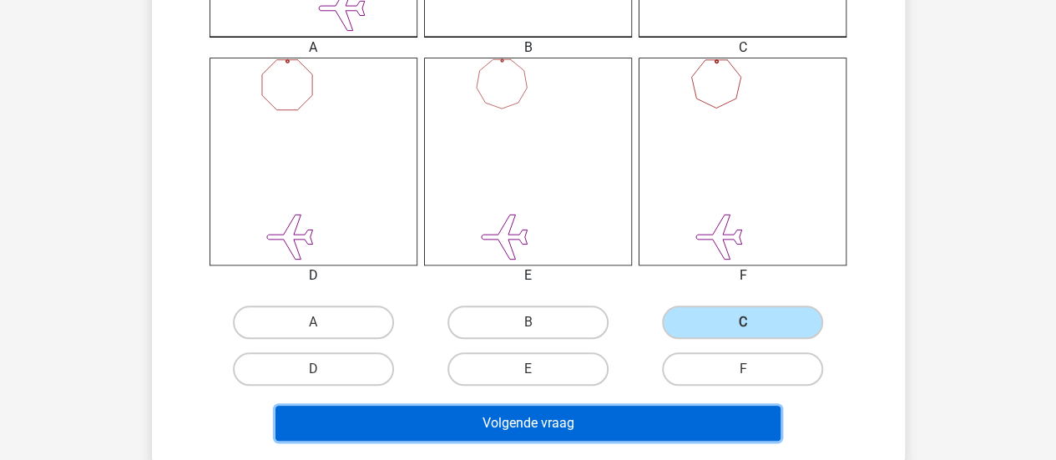
click at [564, 431] on button "Volgende vraag" at bounding box center [527, 423] width 505 height 35
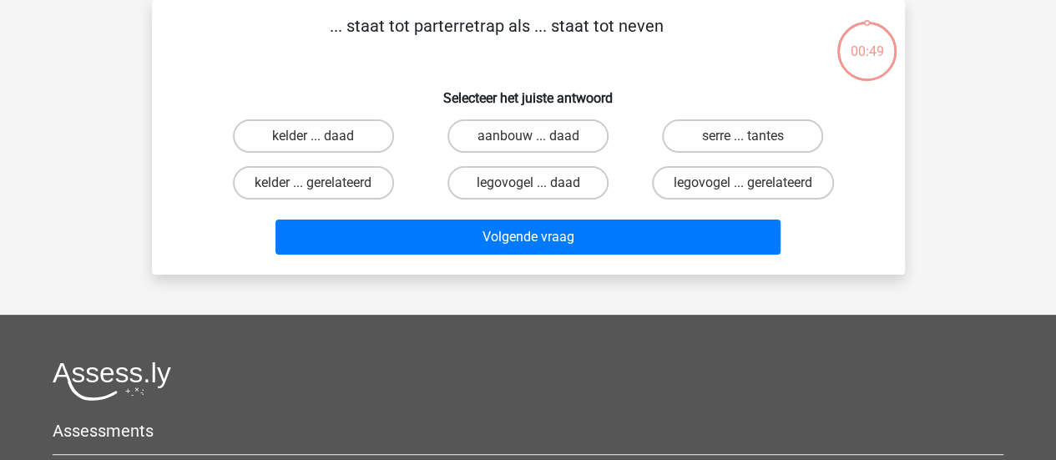
scroll to position [0, 0]
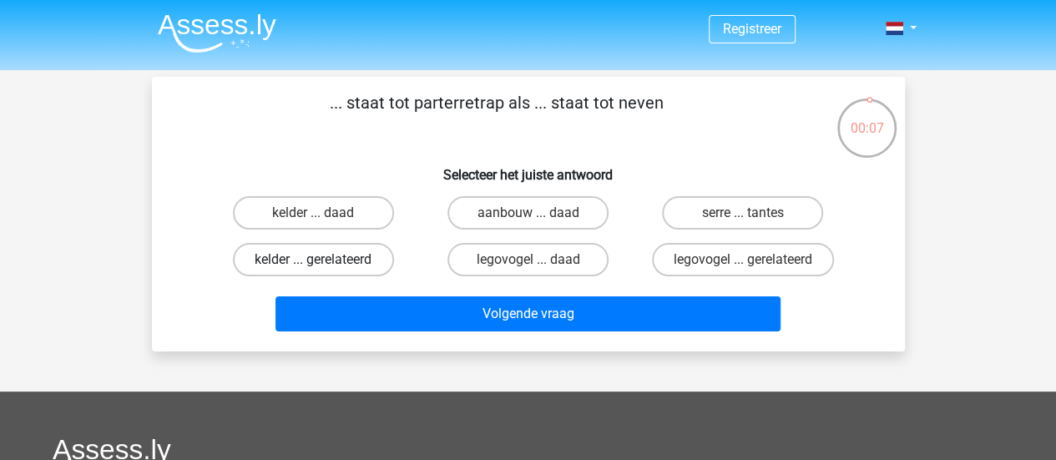
click at [325, 263] on label "kelder ... gerelateerd" at bounding box center [313, 259] width 161 height 33
click at [324, 263] on input "kelder ... gerelateerd" at bounding box center [318, 264] width 11 height 11
radio input "true"
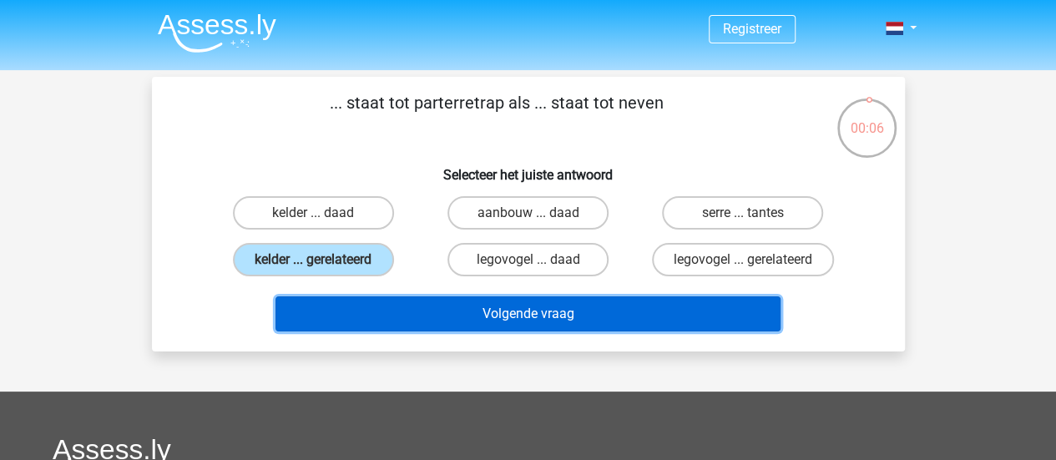
click at [376, 317] on button "Volgende vraag" at bounding box center [527, 313] width 505 height 35
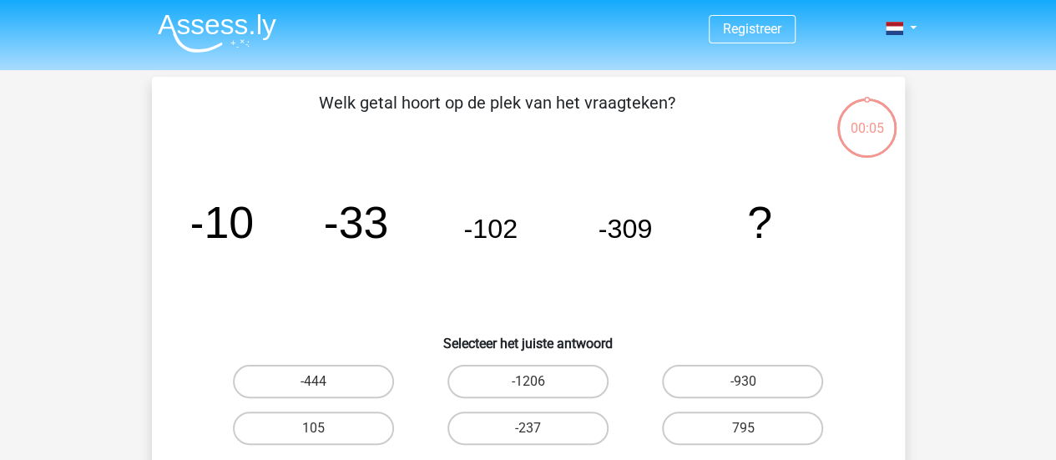
scroll to position [77, 0]
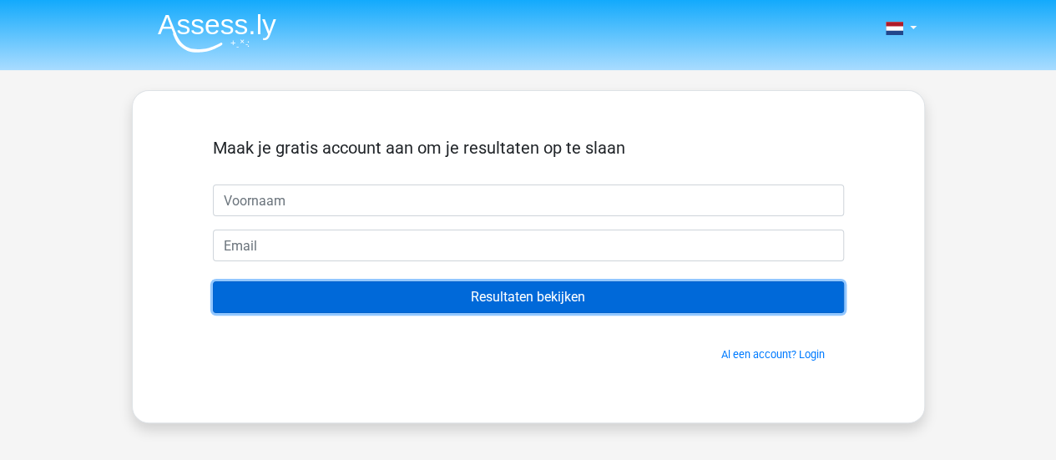
click at [475, 295] on input "Resultaten bekijken" at bounding box center [528, 297] width 631 height 32
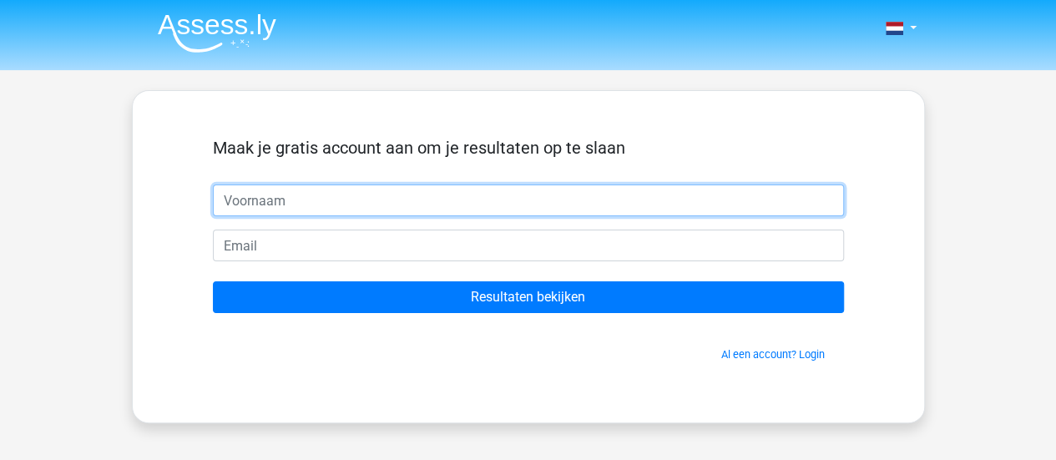
click at [419, 193] on input "text" at bounding box center [528, 200] width 631 height 32
type input "carolien"
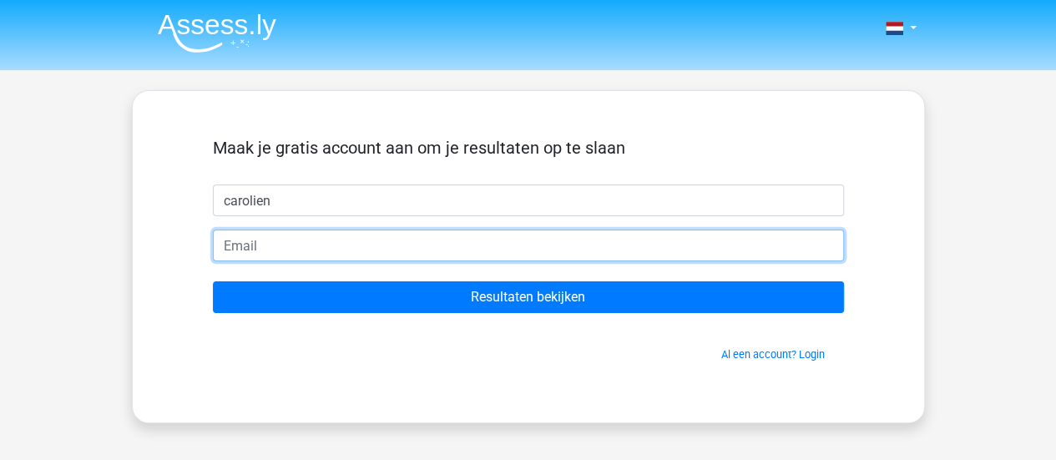
click at [391, 234] on input "email" at bounding box center [528, 245] width 631 height 32
type input "[EMAIL_ADDRESS][DOMAIN_NAME]"
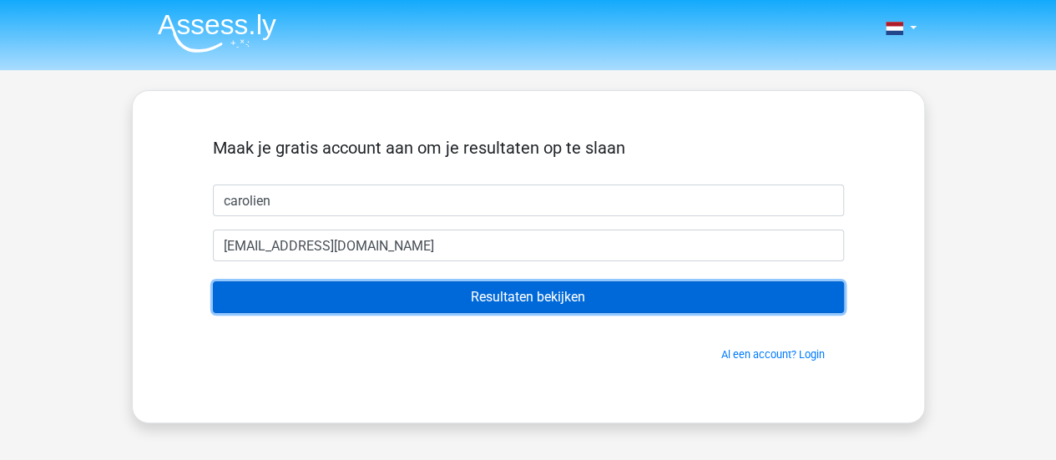
click at [395, 302] on input "Resultaten bekijken" at bounding box center [528, 297] width 631 height 32
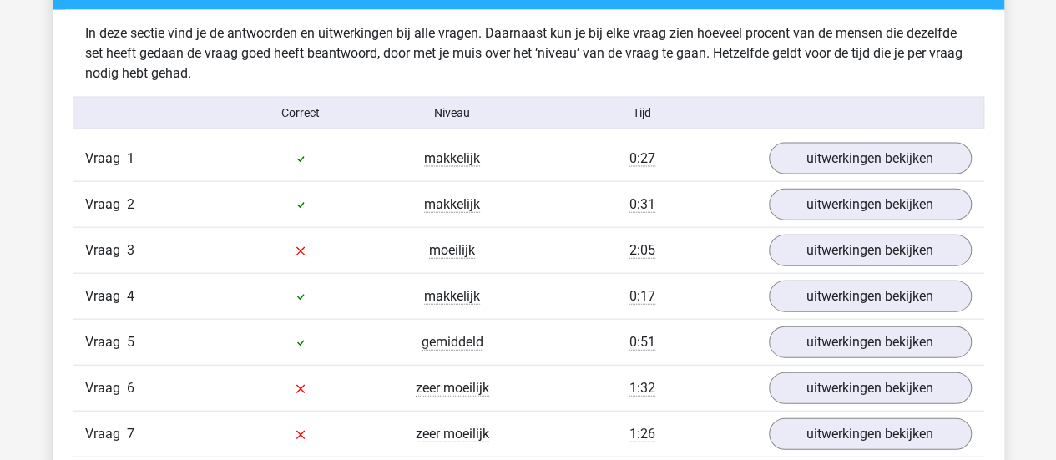
scroll to position [1792, 0]
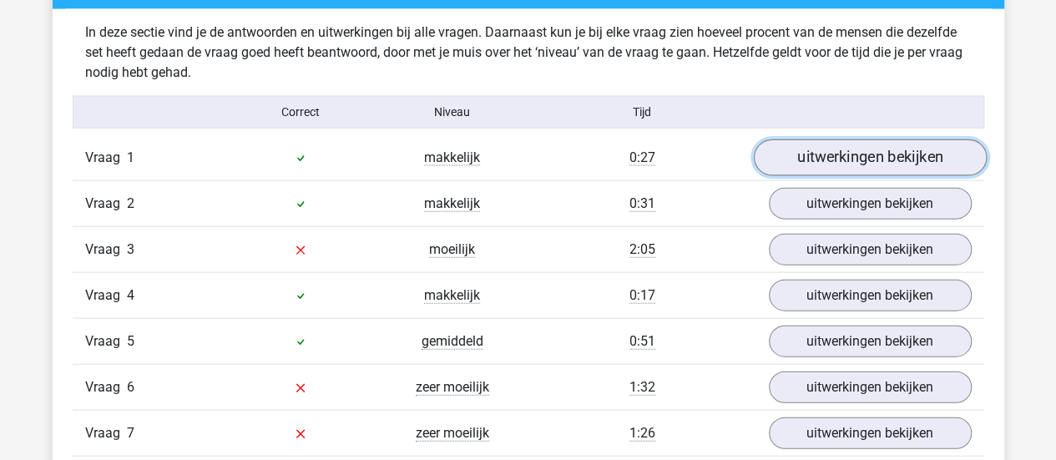
click at [893, 153] on link "uitwerkingen bekijken" at bounding box center [869, 157] width 233 height 37
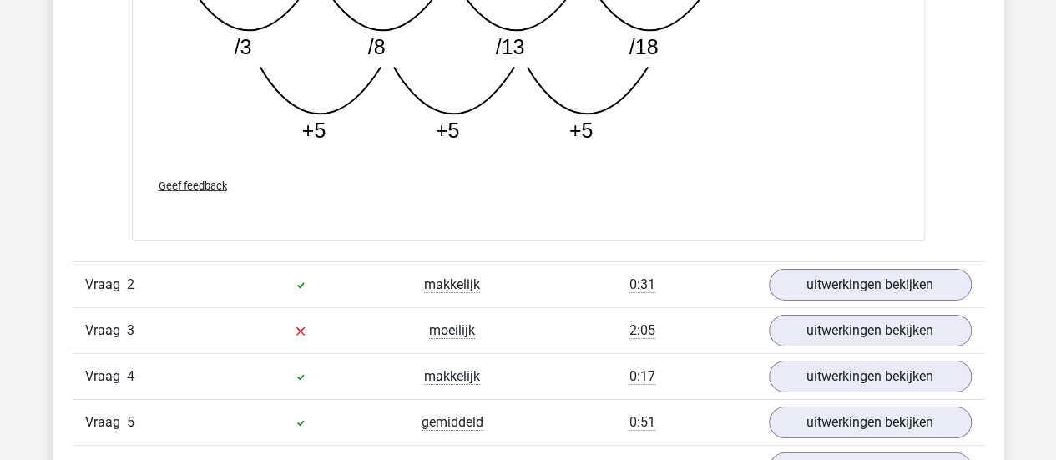
scroll to position [2563, 0]
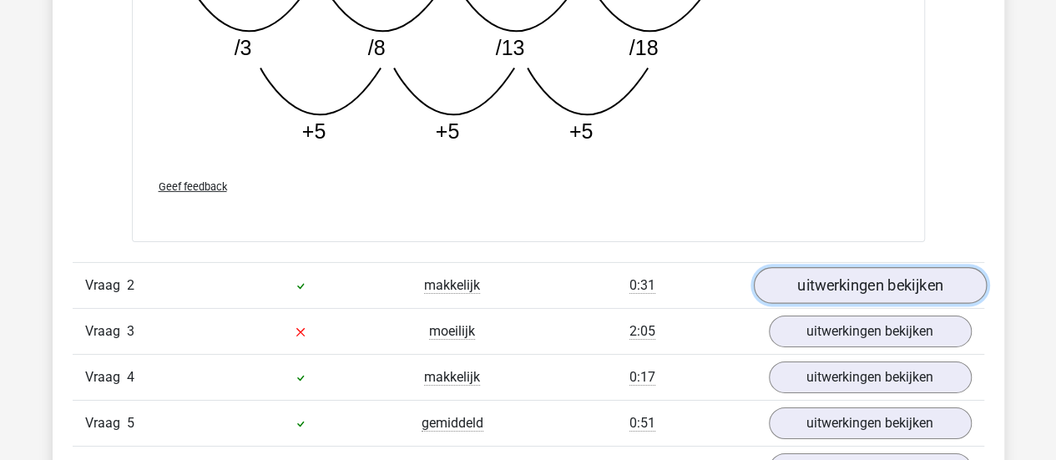
click at [851, 285] on link "uitwerkingen bekijken" at bounding box center [869, 285] width 233 height 37
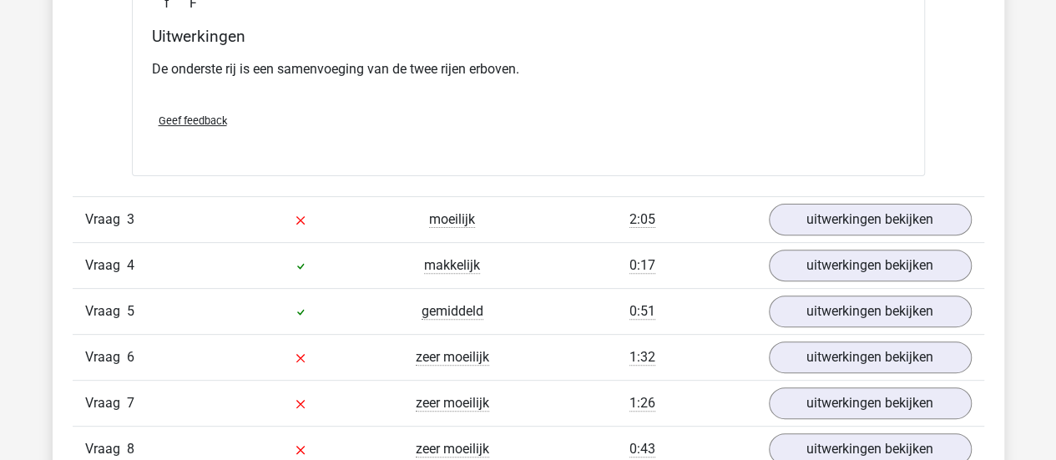
scroll to position [3327, 0]
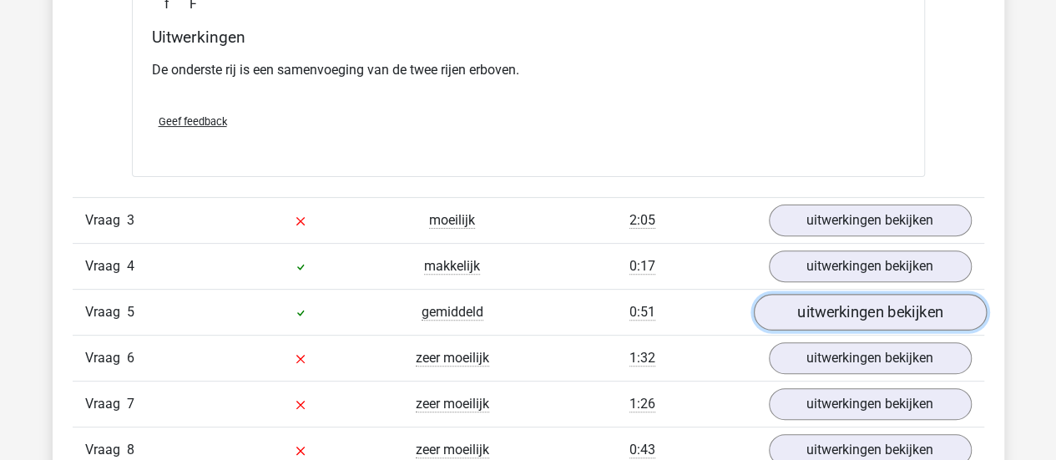
click at [856, 305] on link "uitwerkingen bekijken" at bounding box center [869, 312] width 233 height 37
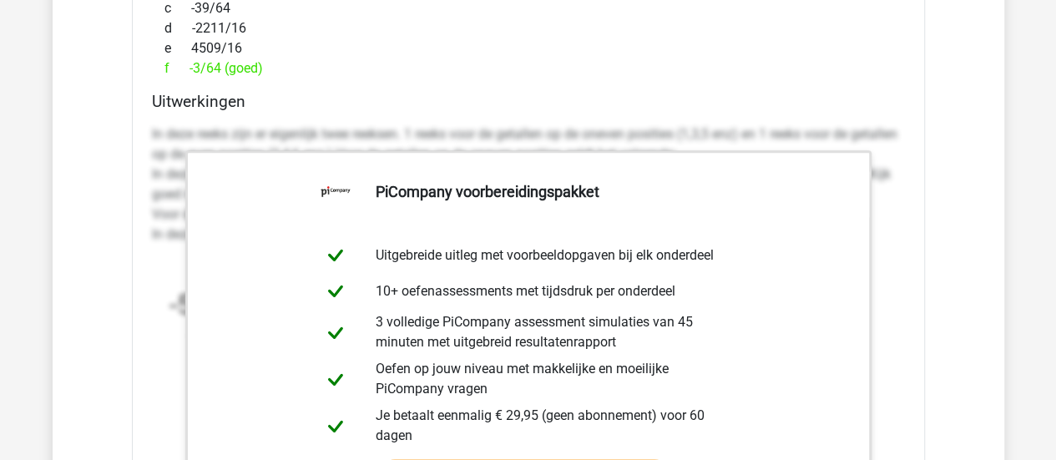
scroll to position [3844, 0]
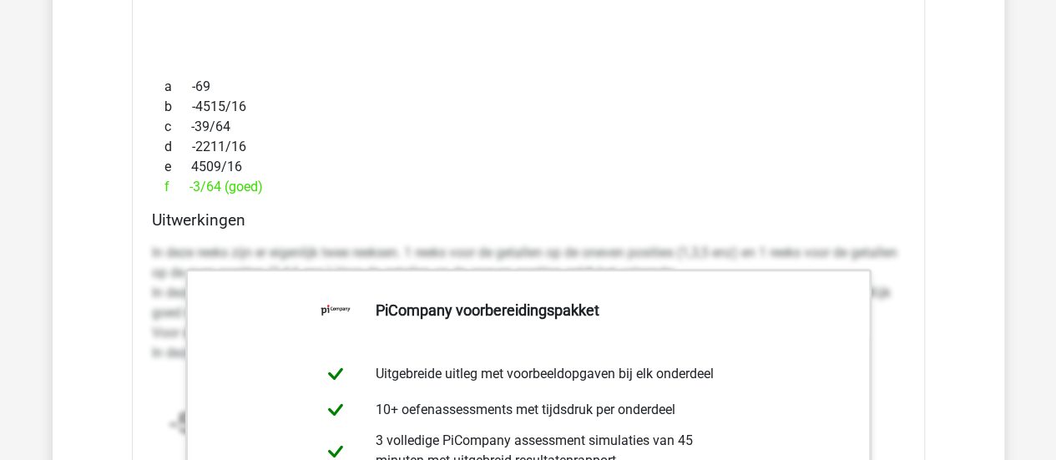
click at [576, 143] on div "d -2211/16" at bounding box center [528, 147] width 753 height 20
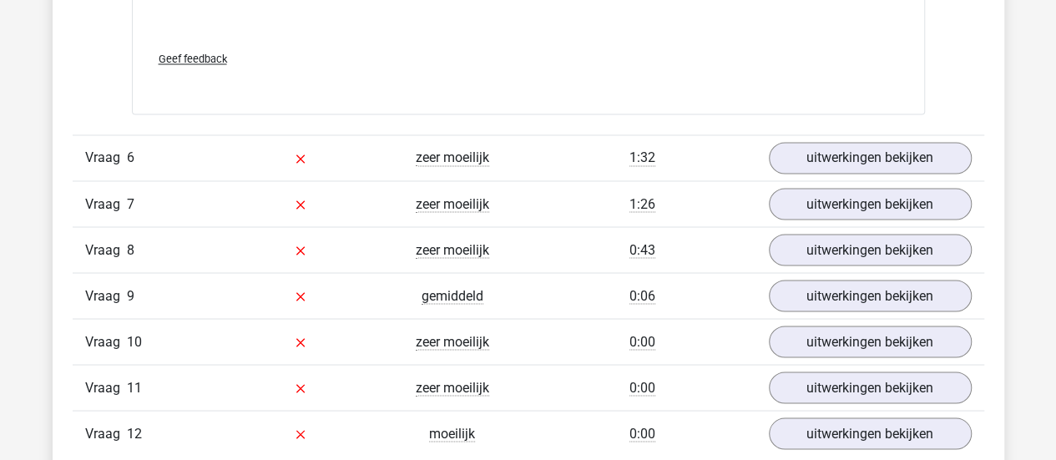
scroll to position [4542, 0]
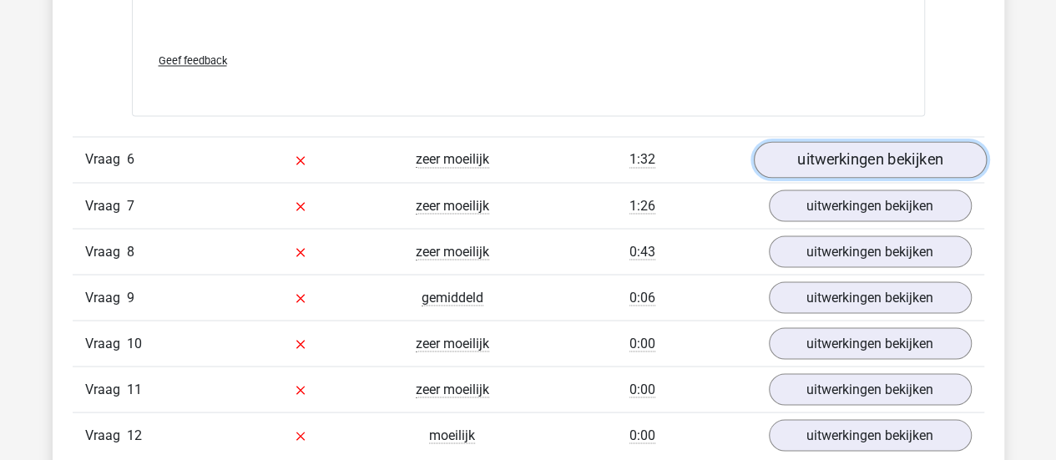
click at [855, 149] on link "uitwerkingen bekijken" at bounding box center [869, 159] width 233 height 37
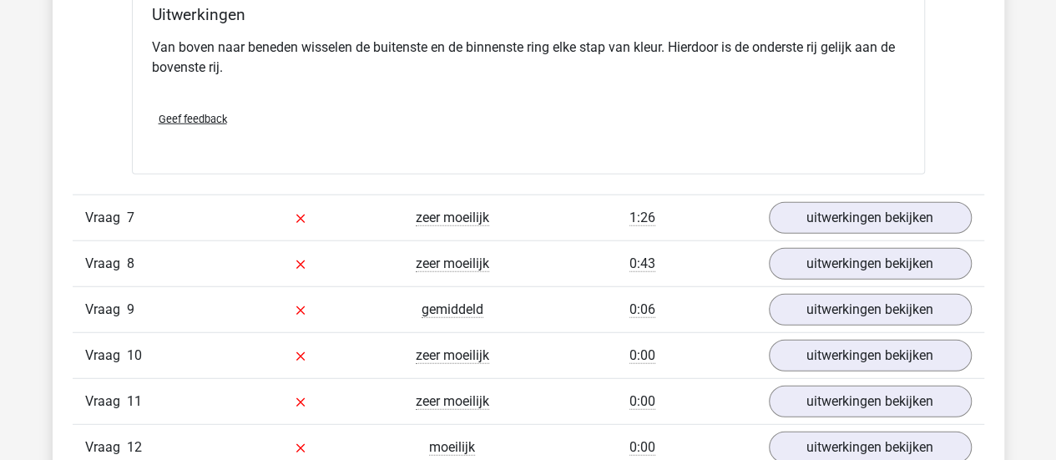
scroll to position [5201, 0]
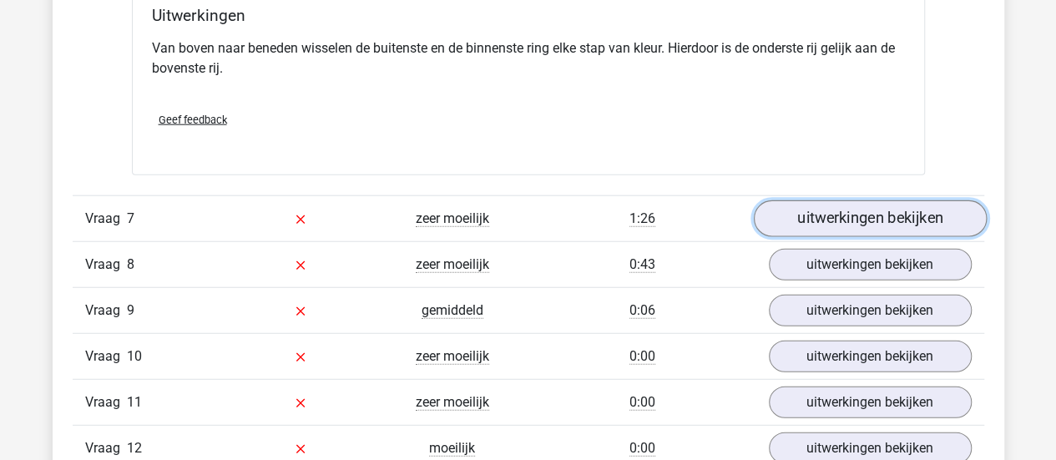
click at [854, 208] on link "uitwerkingen bekijken" at bounding box center [869, 218] width 233 height 37
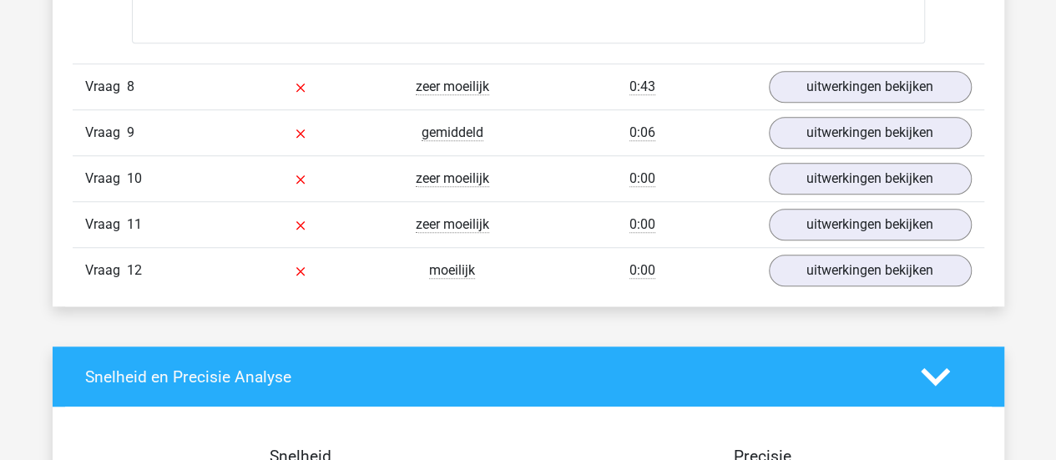
scroll to position [6901, 0]
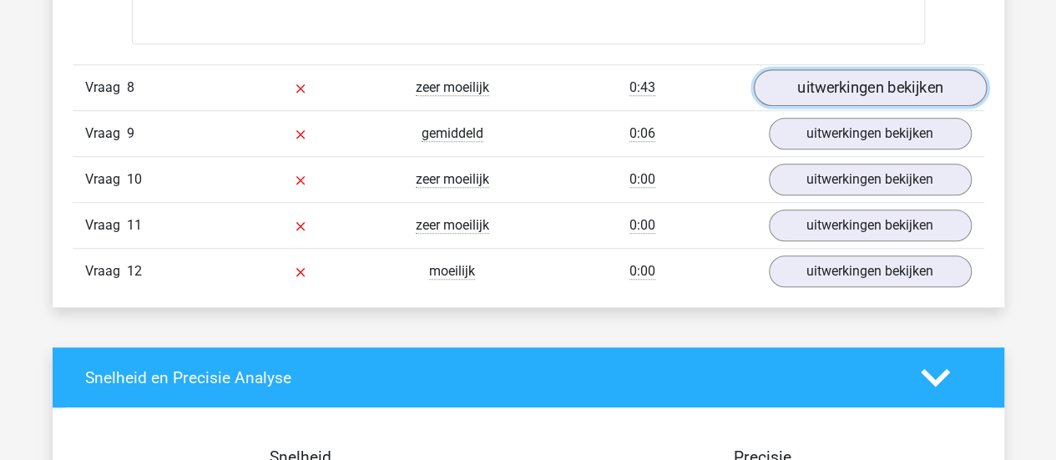
click at [781, 81] on link "uitwerkingen bekijken" at bounding box center [869, 87] width 233 height 37
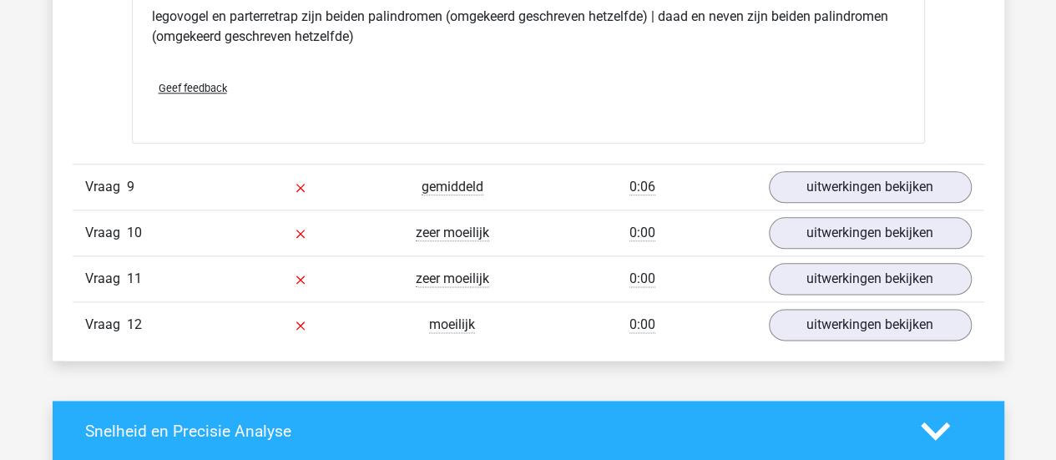
scroll to position [7243, 0]
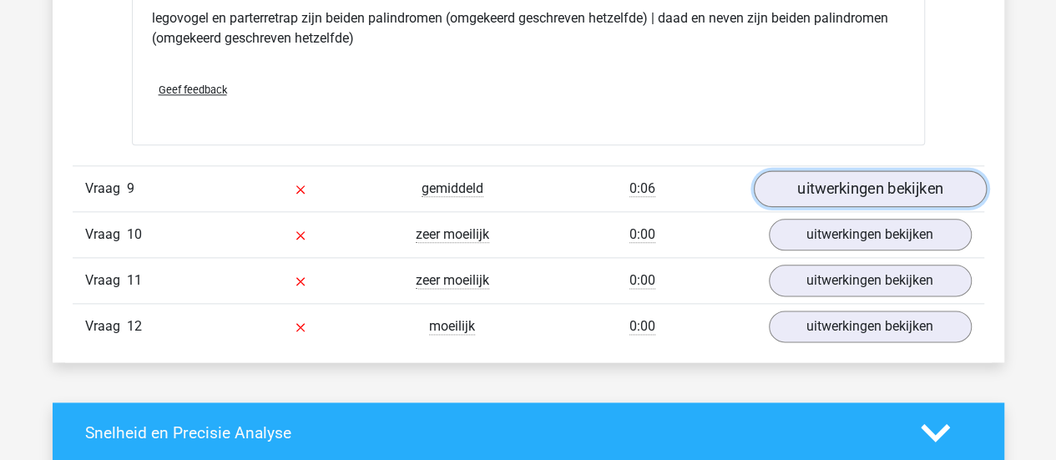
click at [869, 171] on link "uitwerkingen bekijken" at bounding box center [869, 189] width 233 height 37
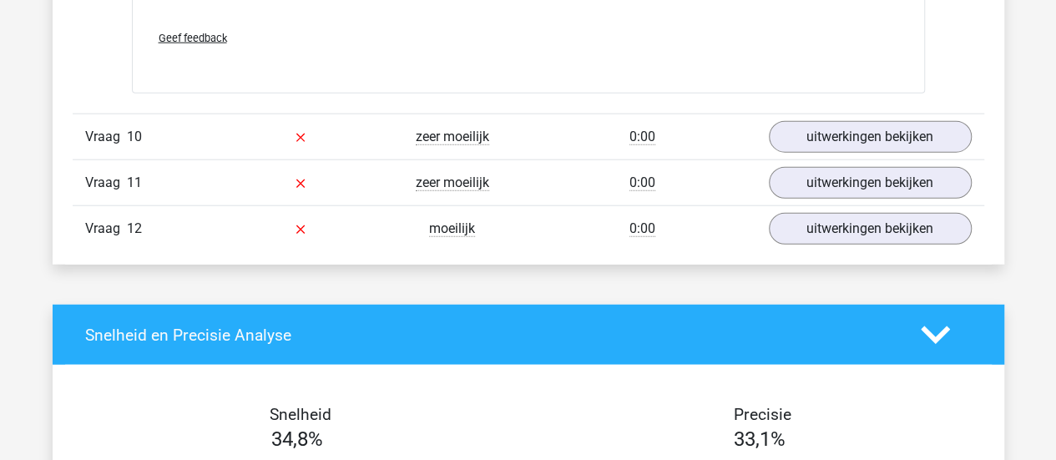
scroll to position [8357, 0]
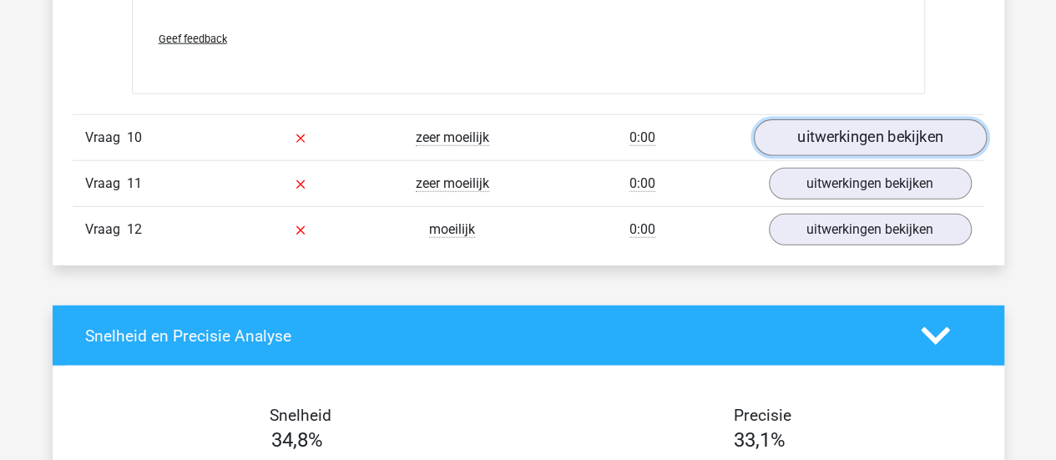
click at [858, 119] on link "uitwerkingen bekijken" at bounding box center [869, 137] width 233 height 37
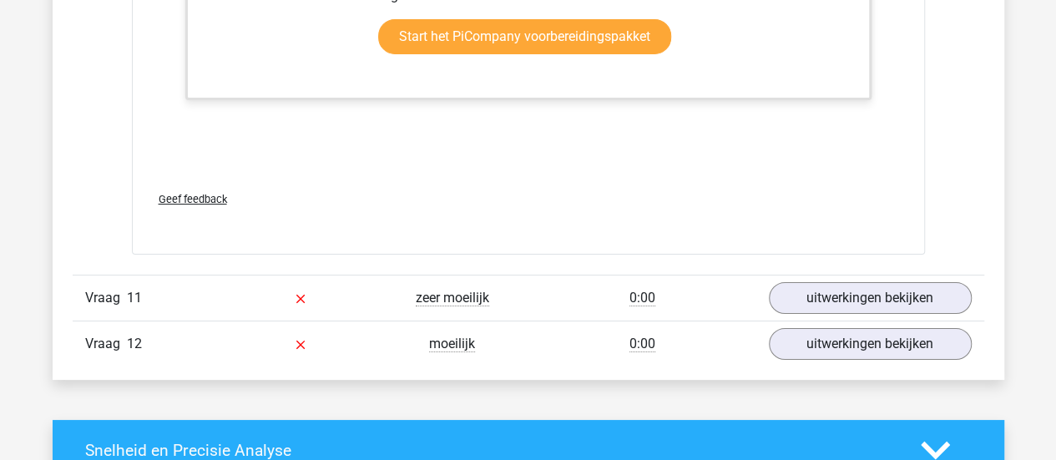
scroll to position [9349, 0]
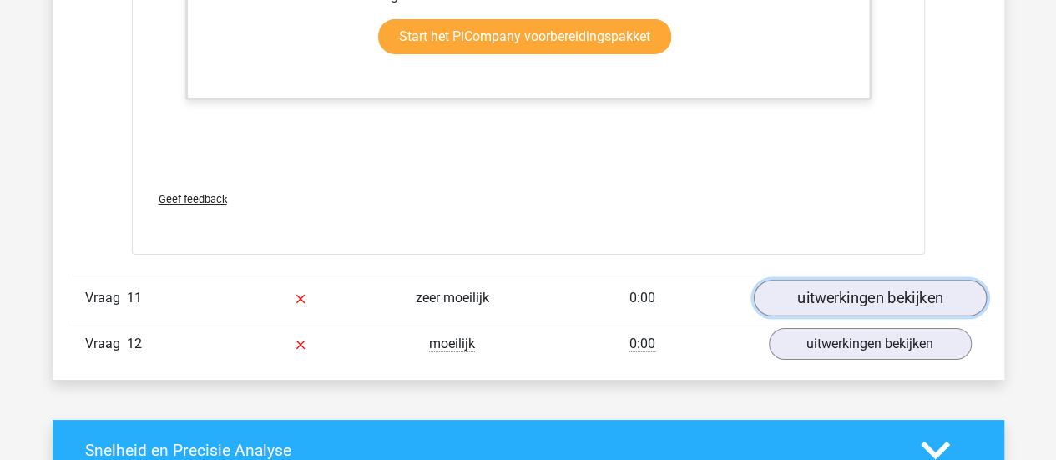
click at [834, 287] on link "uitwerkingen bekijken" at bounding box center [869, 298] width 233 height 37
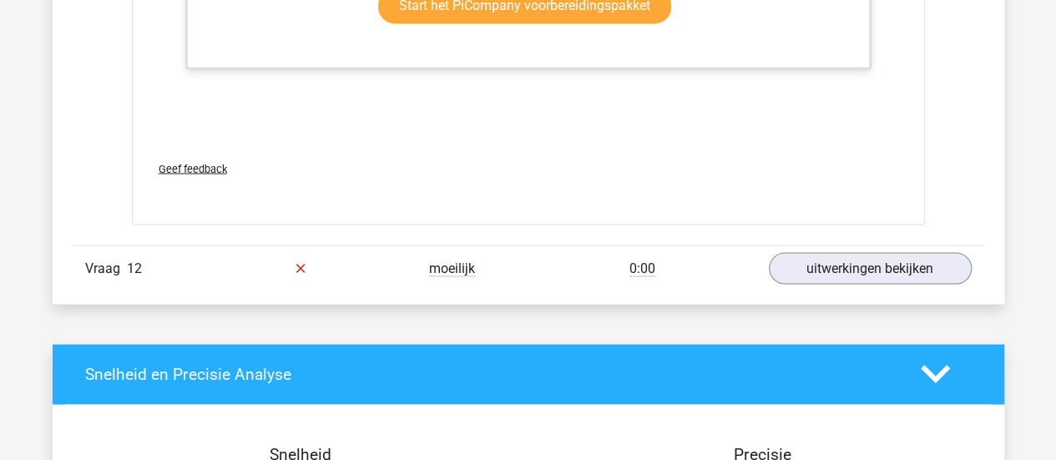
scroll to position [10927, 0]
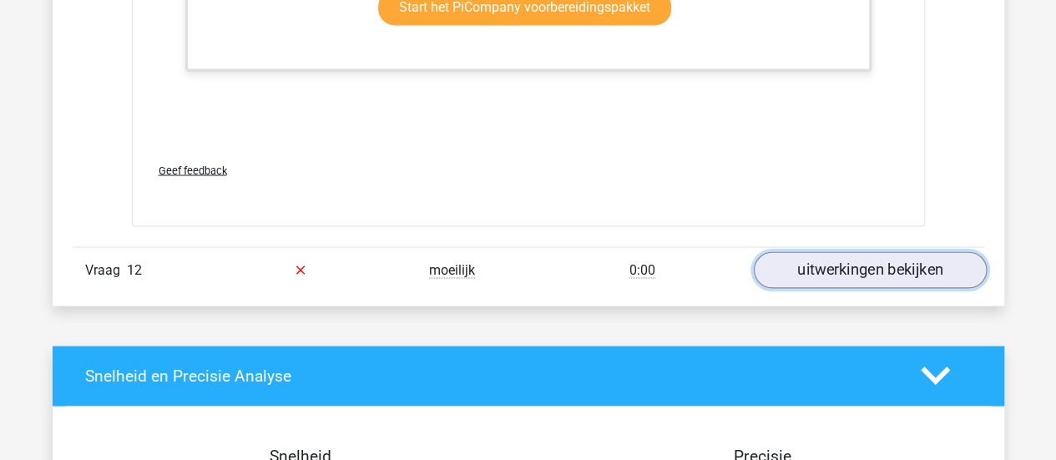
click at [878, 251] on link "uitwerkingen bekijken" at bounding box center [869, 269] width 233 height 37
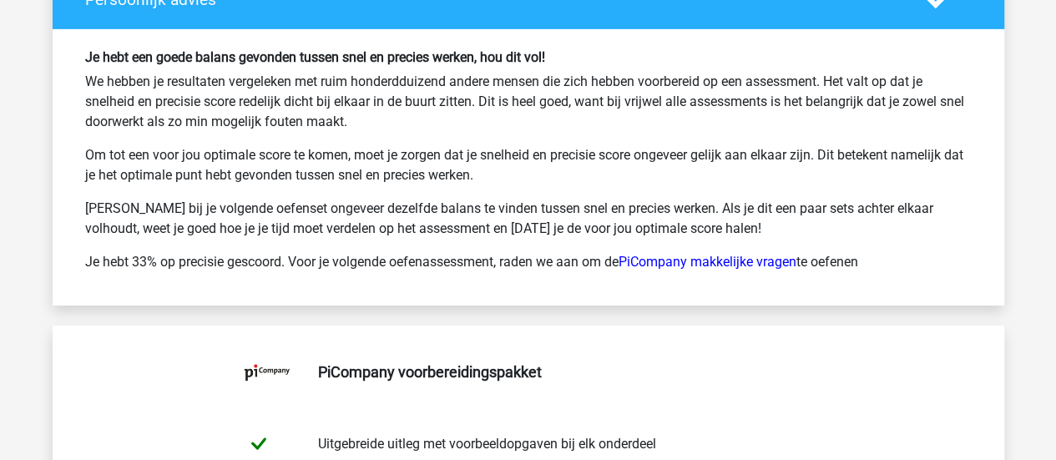
scroll to position [12241, 0]
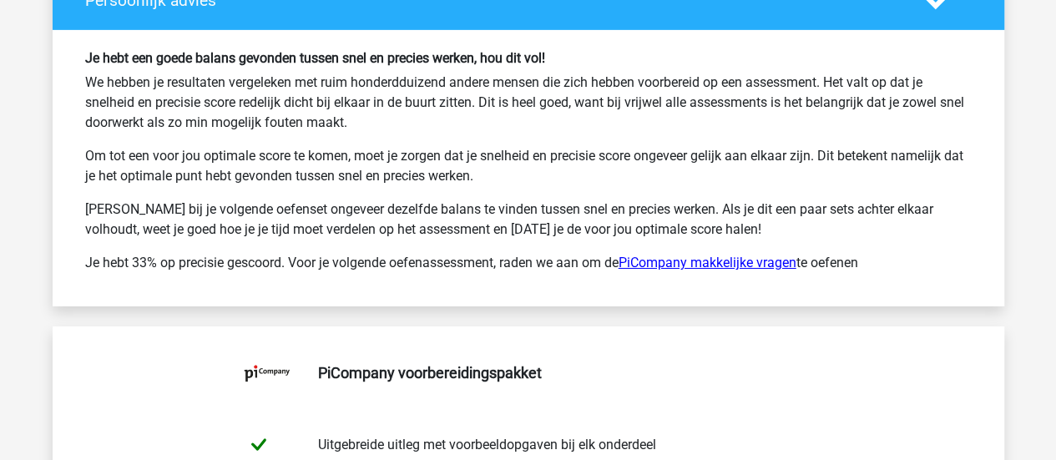
click at [742, 254] on link "PiCompany makkelijke vragen" at bounding box center [707, 262] width 178 height 16
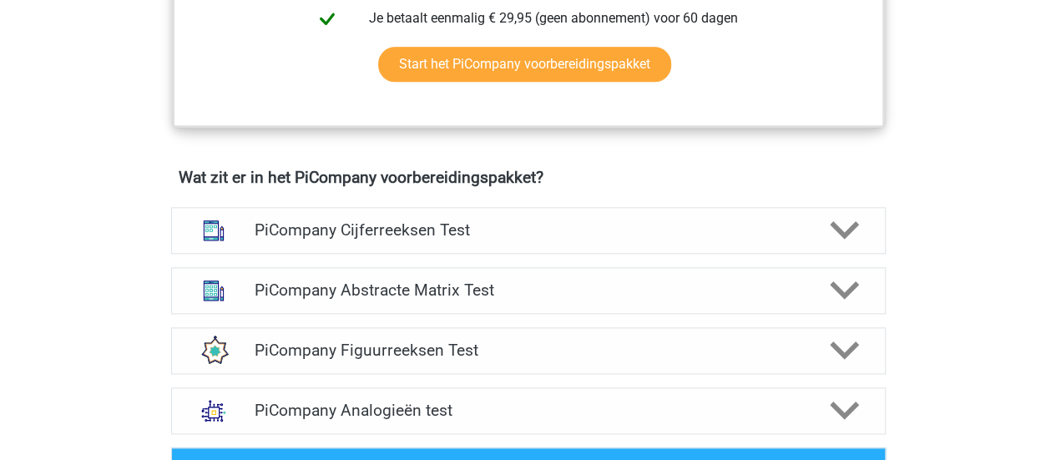
scroll to position [944, 0]
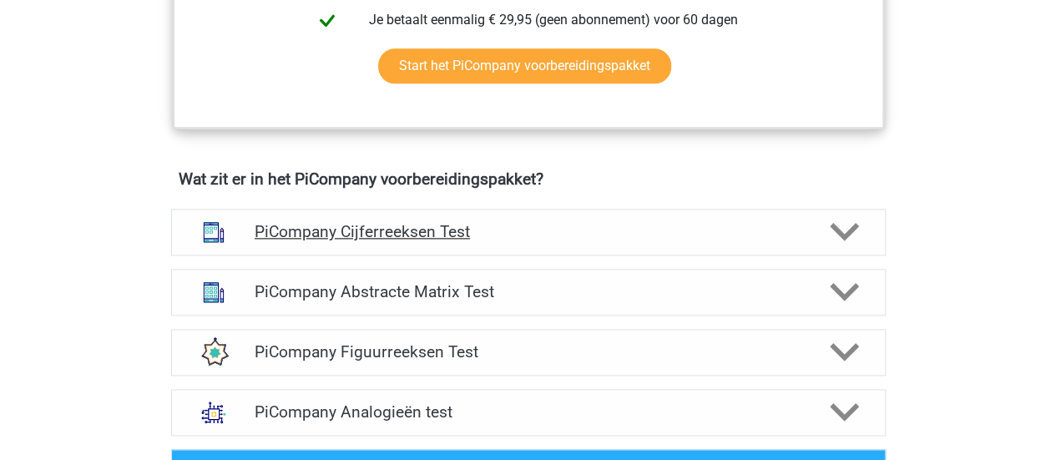
click at [419, 241] on h4 "PiCompany Cijferreeksen Test" at bounding box center [527, 231] width 547 height 19
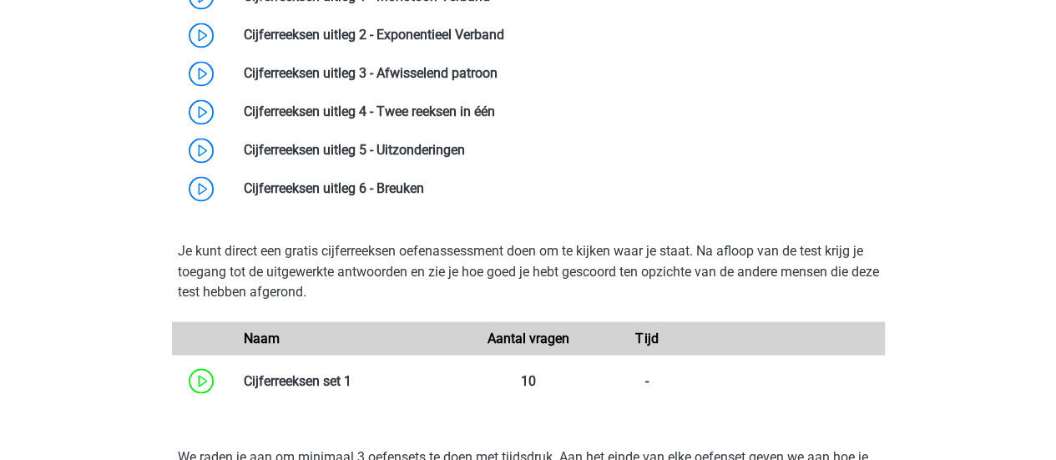
scroll to position [1196, 0]
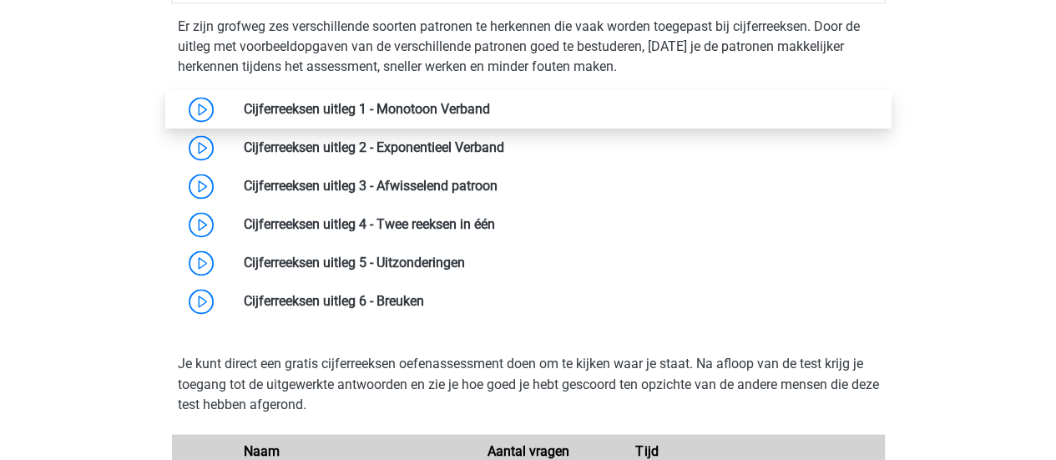
click at [490, 117] on link at bounding box center [490, 109] width 0 height 16
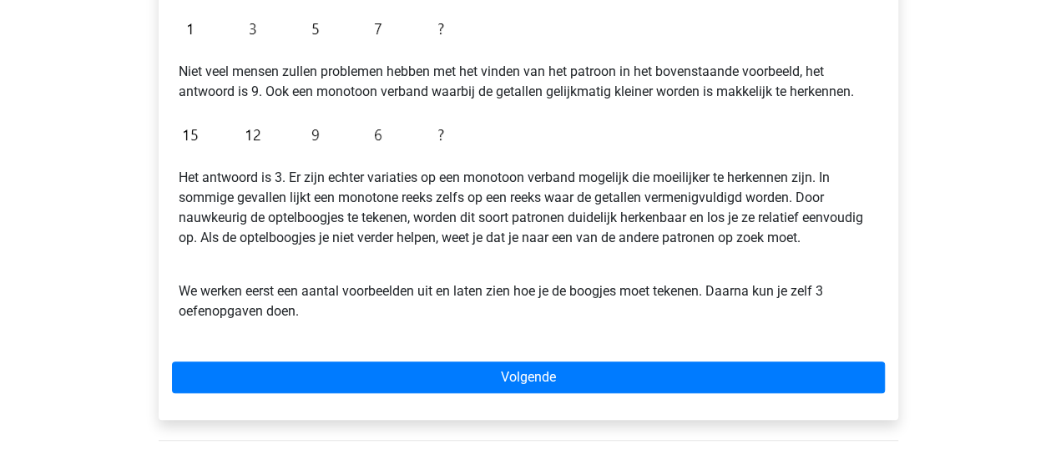
scroll to position [411, 0]
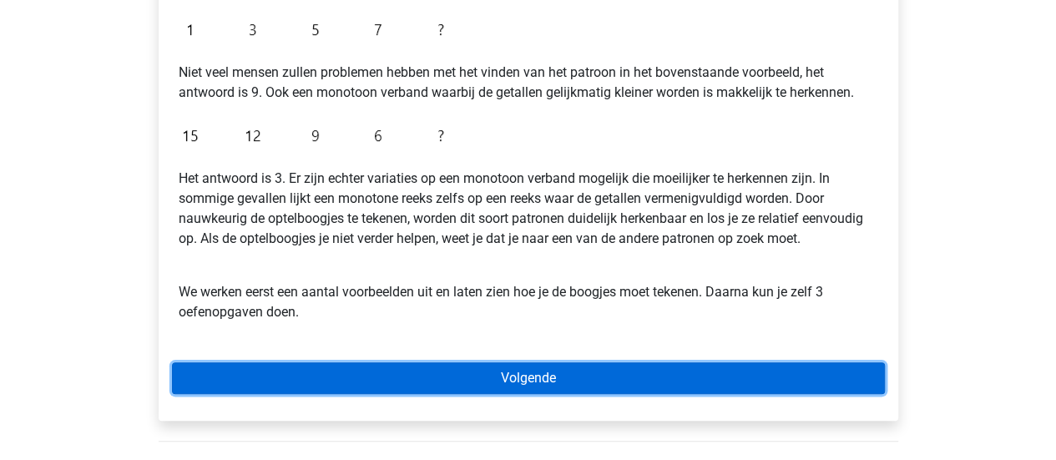
click at [537, 378] on link "Volgende" at bounding box center [528, 378] width 713 height 32
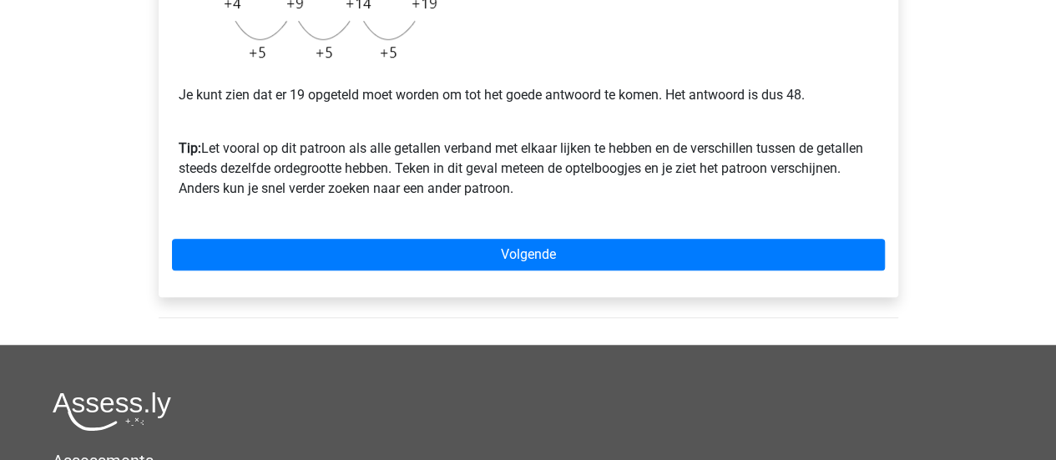
scroll to position [547, 0]
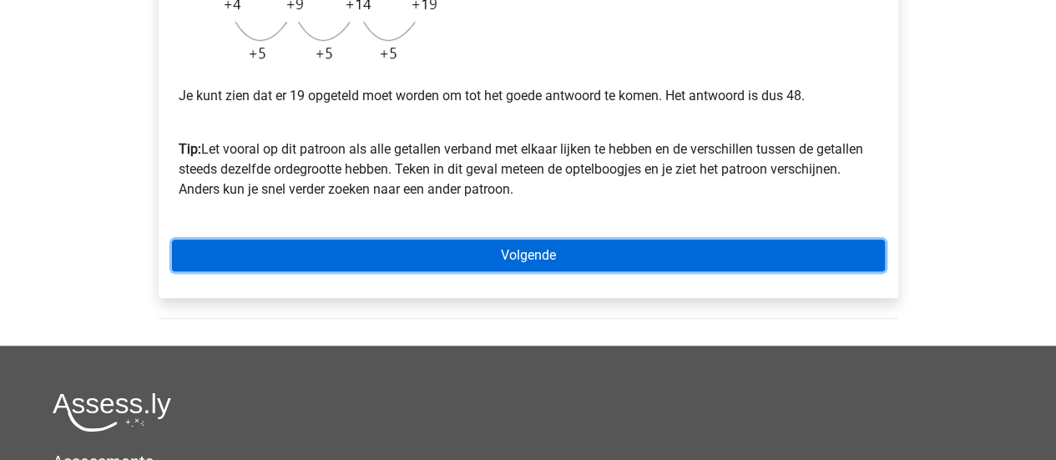
click at [537, 249] on link "Volgende" at bounding box center [528, 255] width 713 height 32
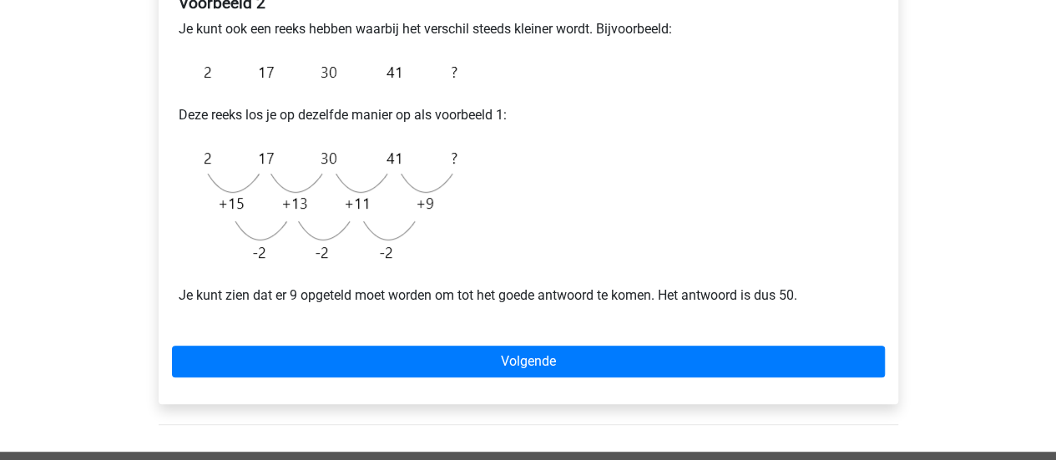
scroll to position [327, 0]
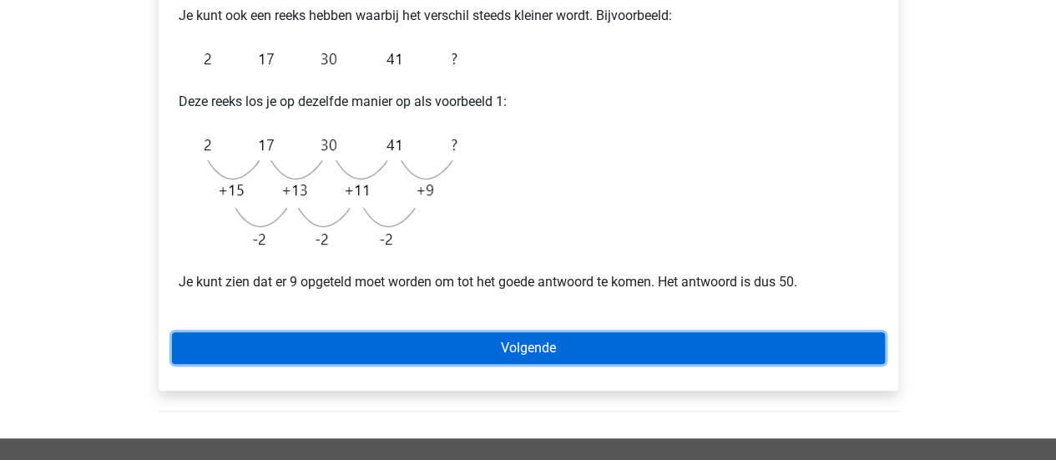
click at [555, 349] on link "Volgende" at bounding box center [528, 348] width 713 height 32
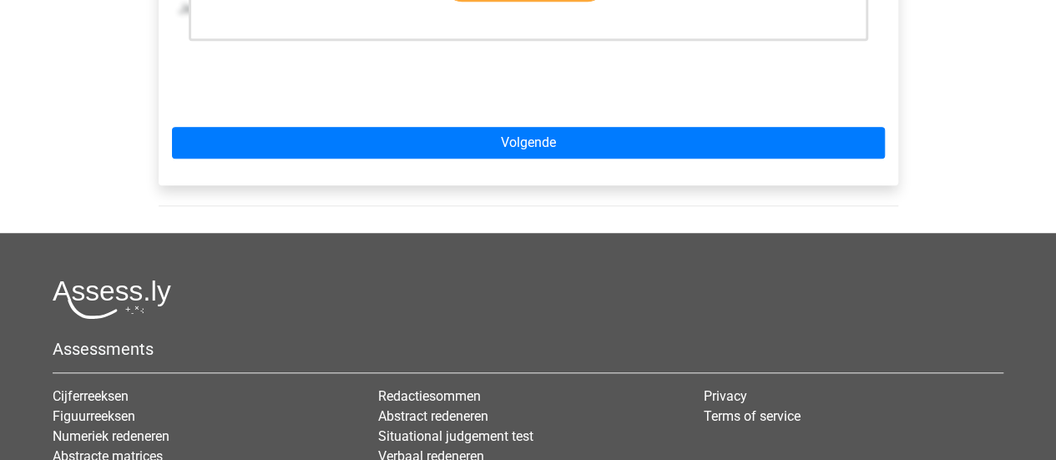
scroll to position [627, 0]
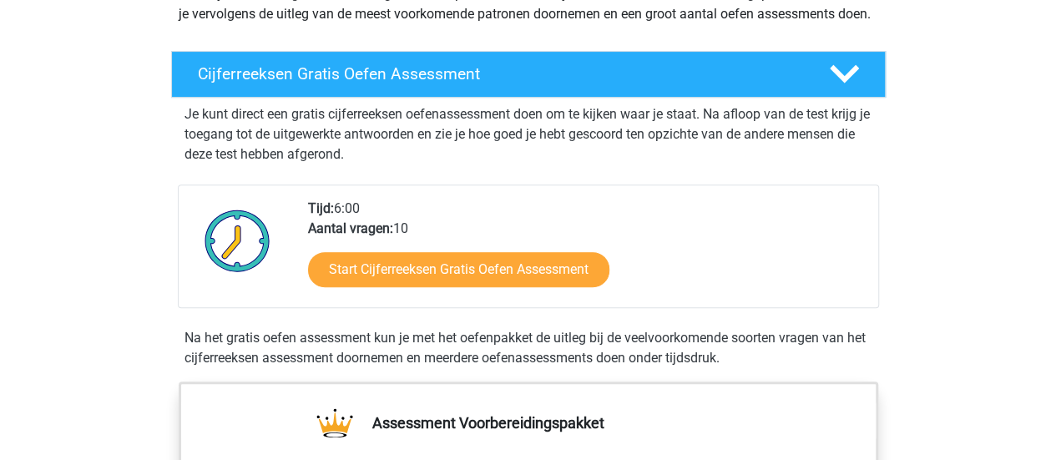
scroll to position [243, 0]
